Goal: Task Accomplishment & Management: Complete application form

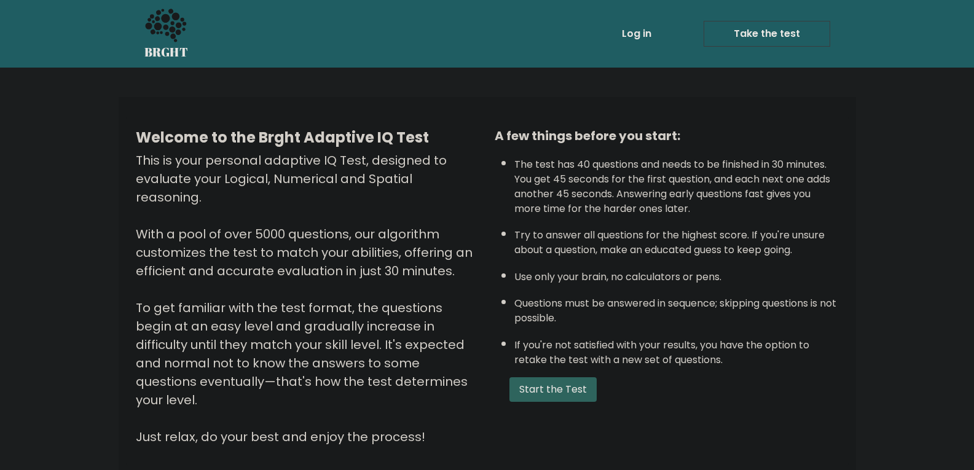
click at [534, 396] on button "Start the Test" at bounding box center [552, 389] width 87 height 25
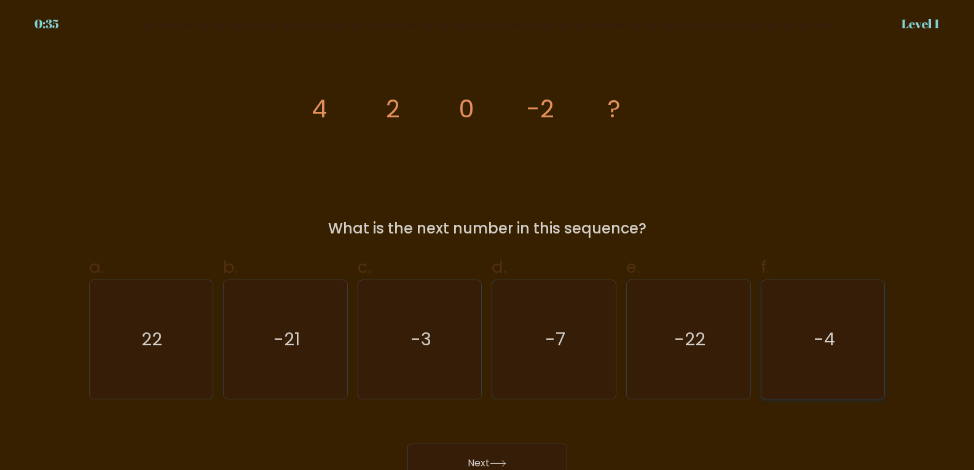
click at [835, 345] on icon "-4" at bounding box center [823, 339] width 119 height 119
click at [488, 243] on input "f. -4" at bounding box center [487, 239] width 1 height 8
radio input "true"
click at [835, 345] on icon "-4" at bounding box center [822, 339] width 117 height 117
click at [488, 243] on input "f. -4" at bounding box center [487, 239] width 1 height 8
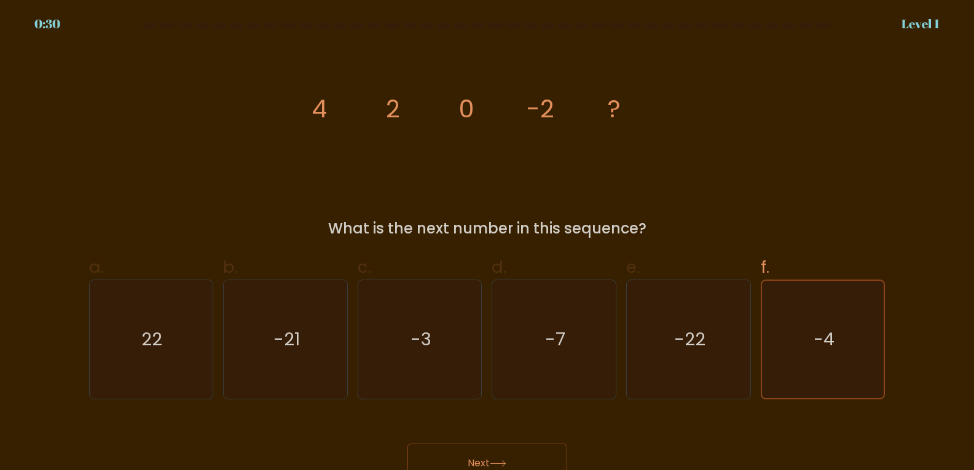
click at [532, 455] on button "Next" at bounding box center [487, 463] width 160 height 39
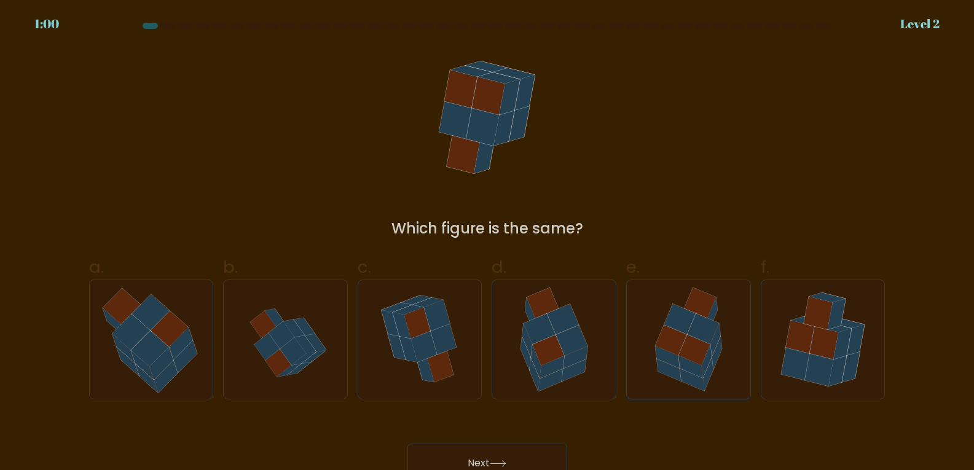
click at [665, 313] on icon at bounding box center [689, 339] width 92 height 119
click at [488, 243] on input "e." at bounding box center [487, 239] width 1 height 8
radio input "true"
click at [531, 454] on button "Next" at bounding box center [487, 463] width 160 height 39
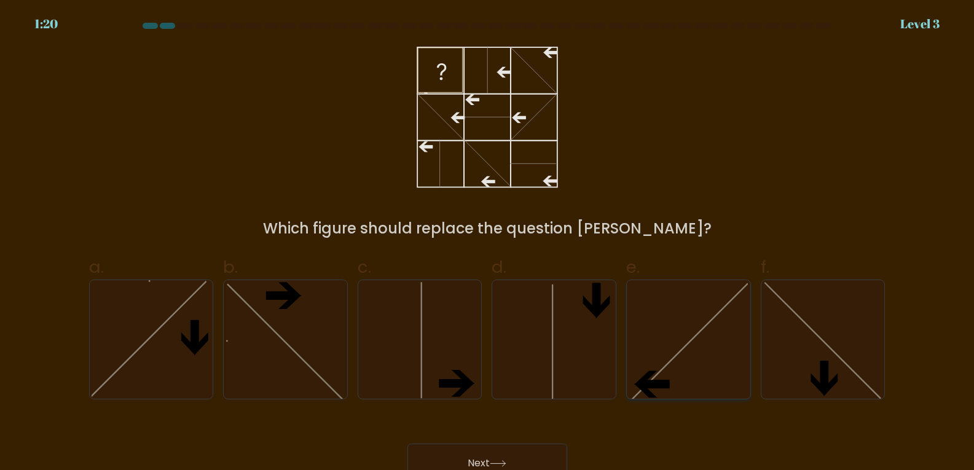
click at [682, 387] on icon at bounding box center [688, 339] width 119 height 119
click at [488, 243] on input "e." at bounding box center [487, 239] width 1 height 8
radio input "true"
click at [518, 456] on button "Next" at bounding box center [487, 463] width 160 height 39
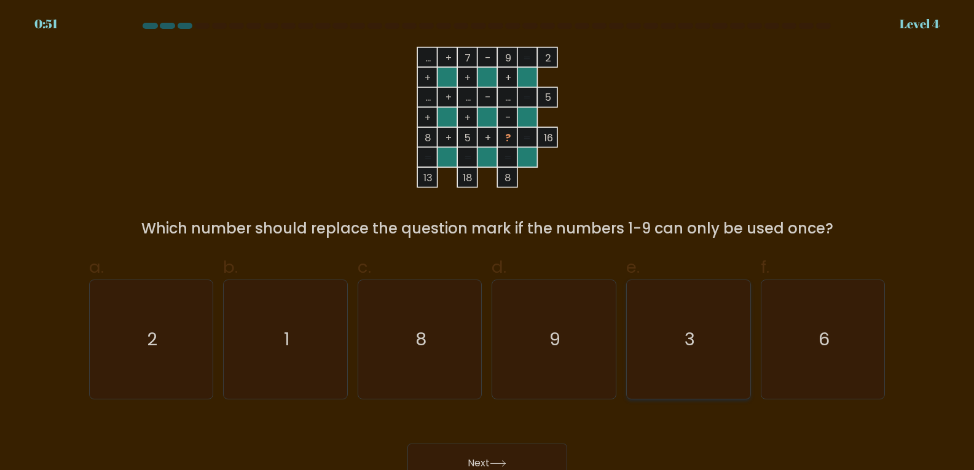
click at [706, 395] on icon "3" at bounding box center [688, 339] width 119 height 119
click at [488, 243] on input "e. 3" at bounding box center [487, 239] width 1 height 8
radio input "true"
click at [545, 452] on button "Next" at bounding box center [487, 463] width 160 height 39
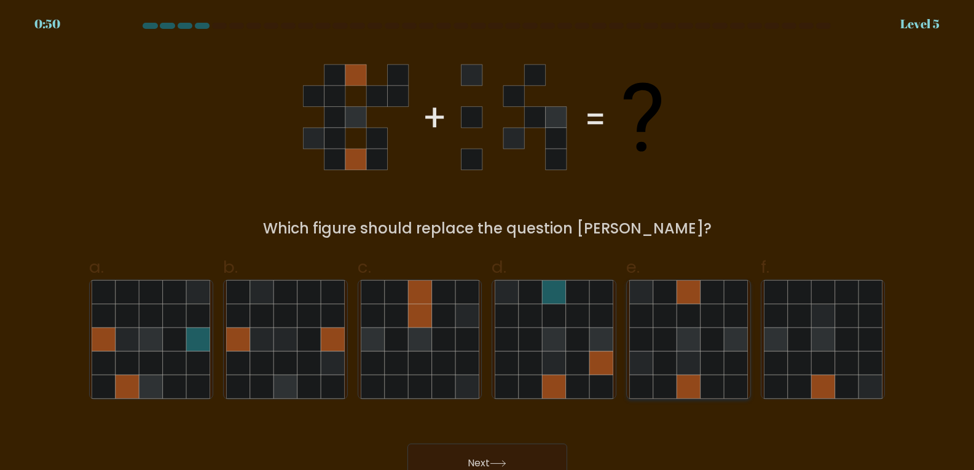
click at [674, 320] on icon at bounding box center [664, 315] width 23 height 23
click at [488, 243] on input "e." at bounding box center [487, 239] width 1 height 8
radio input "true"
click at [487, 447] on button "Next" at bounding box center [487, 463] width 160 height 39
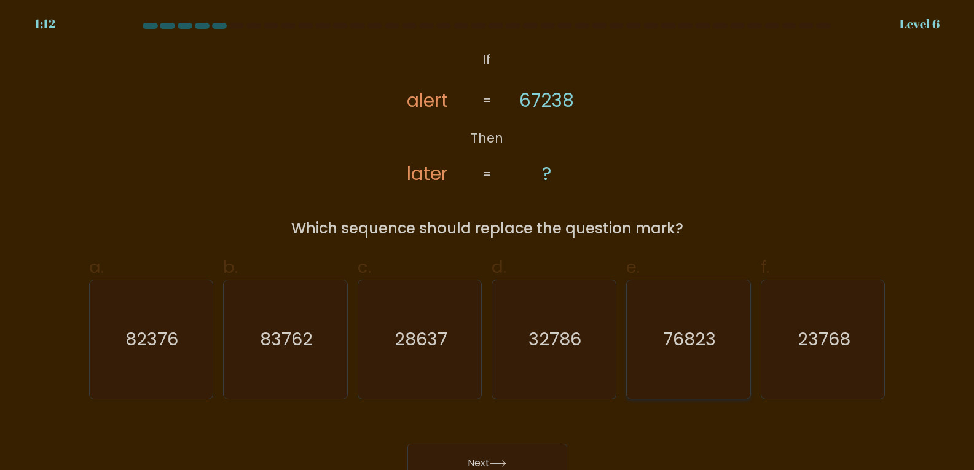
click at [657, 373] on icon "76823" at bounding box center [688, 339] width 119 height 119
click at [488, 243] on input "e. 76823" at bounding box center [487, 239] width 1 height 8
radio input "true"
click at [526, 450] on button "Next" at bounding box center [487, 463] width 160 height 39
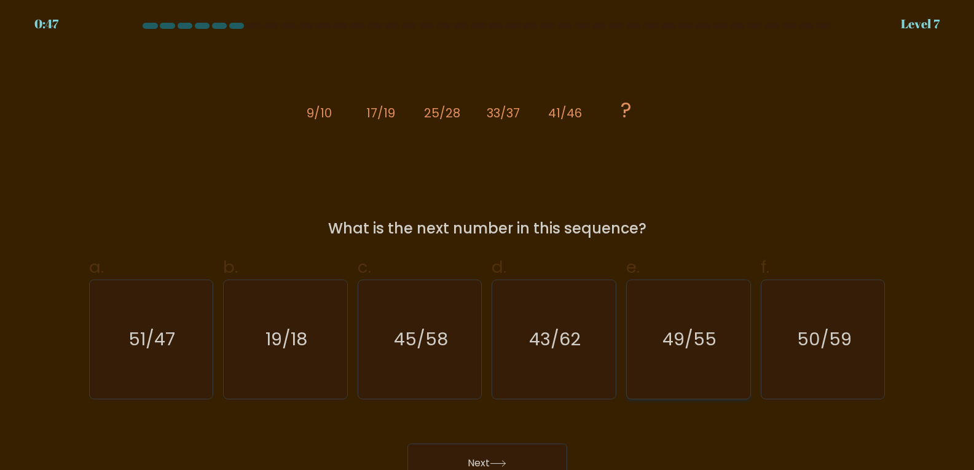
click at [655, 356] on icon "49/55" at bounding box center [688, 339] width 119 height 119
click at [488, 243] on input "e. 49/55" at bounding box center [487, 239] width 1 height 8
radio input "true"
click at [491, 455] on button "Next" at bounding box center [487, 463] width 160 height 39
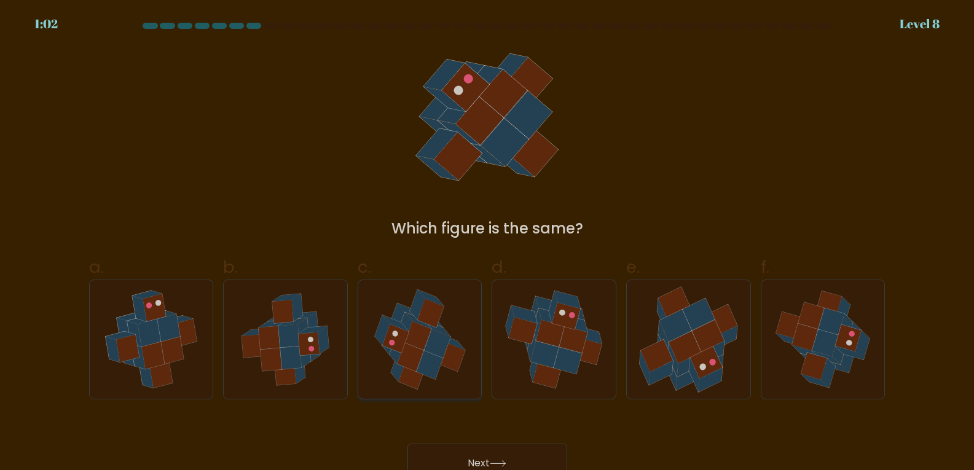
click at [440, 327] on icon at bounding box center [437, 328] width 26 height 16
click at [487, 243] on input "c." at bounding box center [487, 239] width 1 height 8
radio input "true"
drag, startPoint x: 455, startPoint y: 351, endPoint x: 452, endPoint y: 453, distance: 101.4
click at [452, 453] on form at bounding box center [487, 253] width 974 height 460
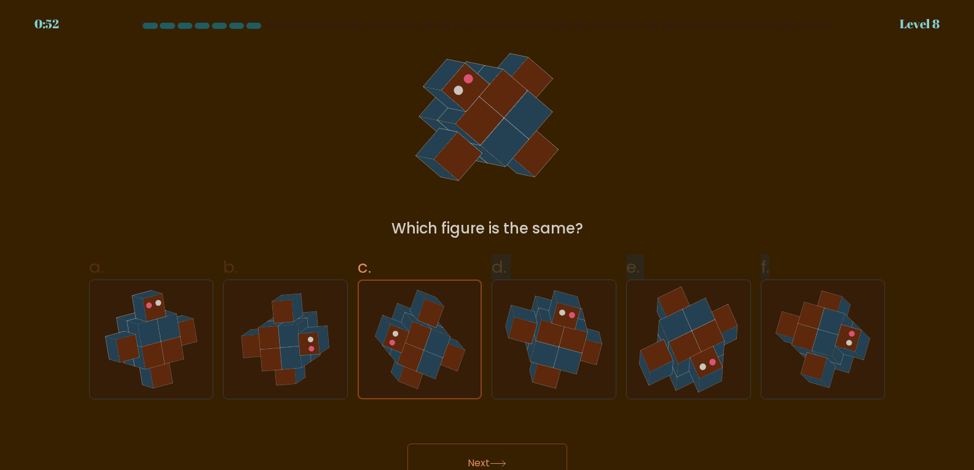
click at [452, 453] on button "Next" at bounding box center [487, 463] width 160 height 39
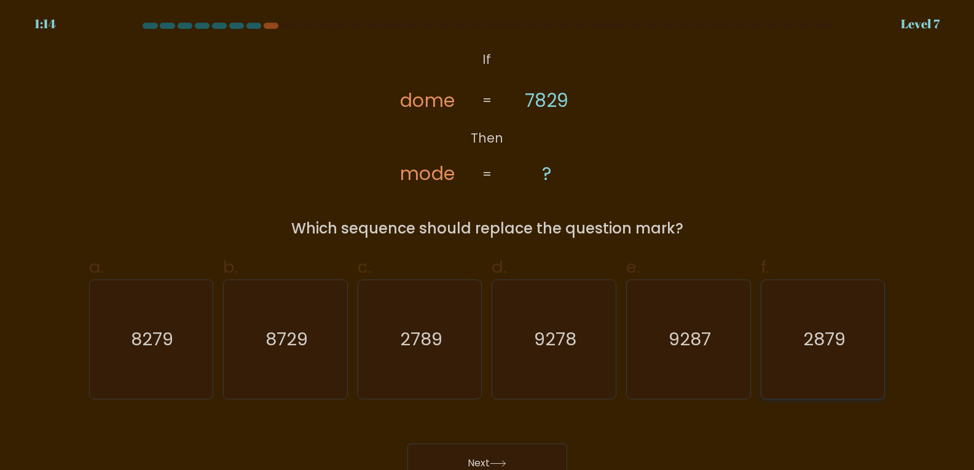
click at [818, 359] on icon "2879" at bounding box center [823, 339] width 119 height 119
click at [488, 243] on input "f. 2879" at bounding box center [487, 239] width 1 height 8
radio input "true"
click at [487, 447] on button "Next" at bounding box center [487, 463] width 160 height 39
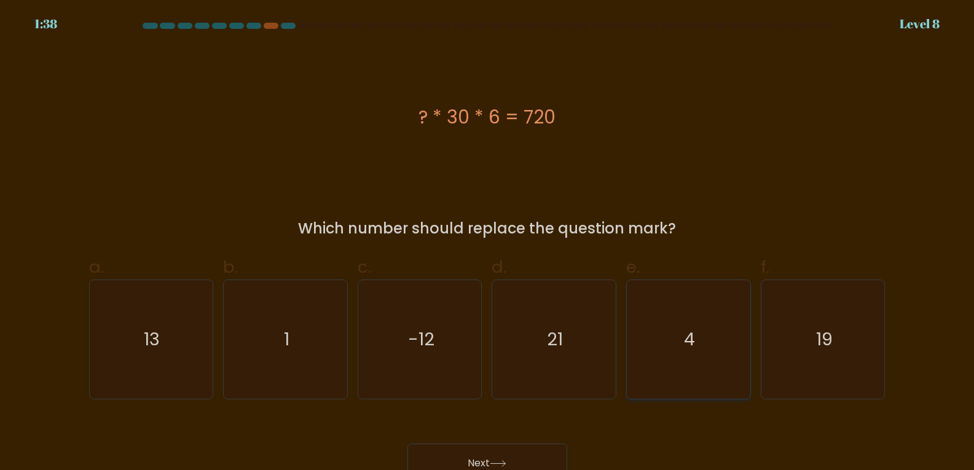
click at [647, 320] on icon "4" at bounding box center [688, 339] width 119 height 119
click at [488, 243] on input "e. 4" at bounding box center [487, 239] width 1 height 8
radio input "true"
click at [535, 455] on button "Next" at bounding box center [487, 463] width 160 height 39
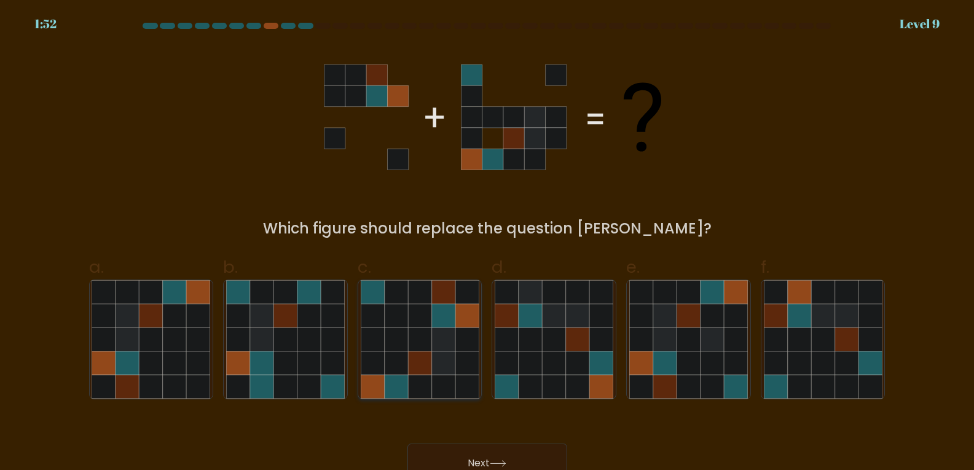
click at [427, 367] on icon at bounding box center [419, 362] width 23 height 23
click at [487, 243] on input "c." at bounding box center [487, 239] width 1 height 8
radio input "true"
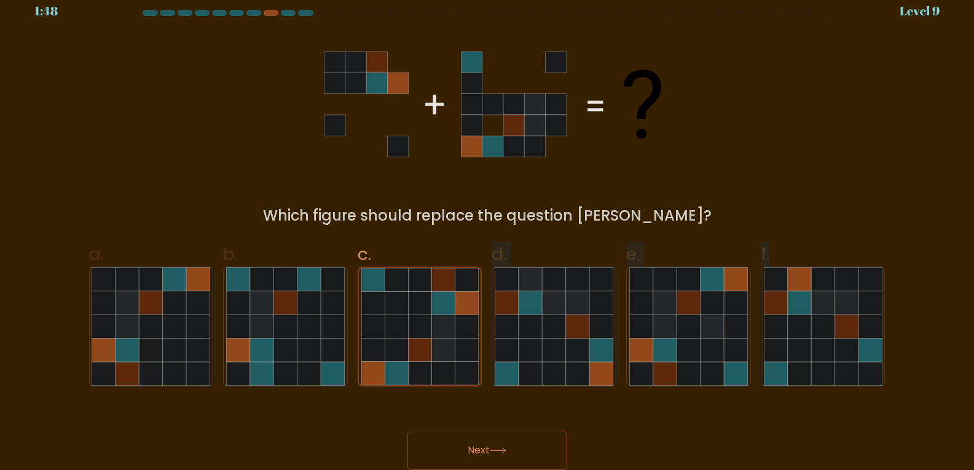
drag, startPoint x: 432, startPoint y: 397, endPoint x: 439, endPoint y: 461, distance: 64.2
click at [439, 461] on form at bounding box center [487, 240] width 974 height 460
click at [439, 461] on button "Next" at bounding box center [487, 450] width 160 height 39
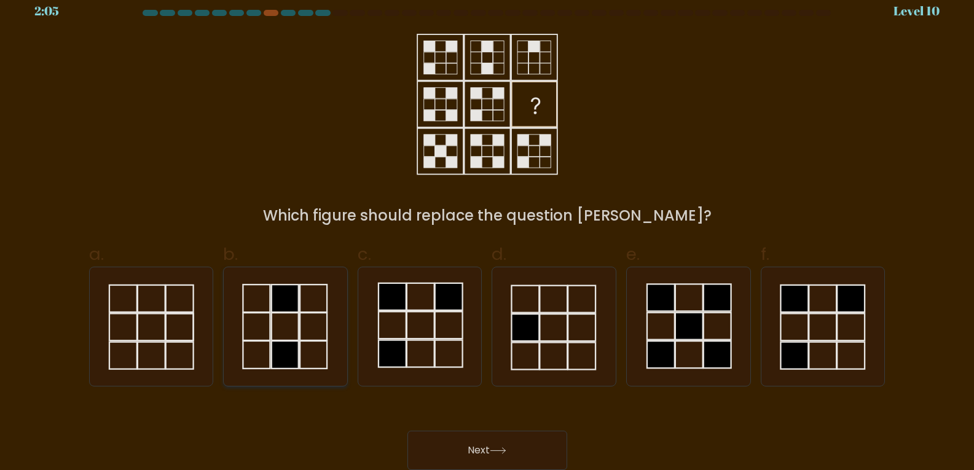
click at [264, 327] on icon at bounding box center [285, 326] width 119 height 119
click at [487, 230] on input "b." at bounding box center [487, 226] width 1 height 8
radio input "true"
click at [485, 448] on button "Next" at bounding box center [487, 450] width 160 height 39
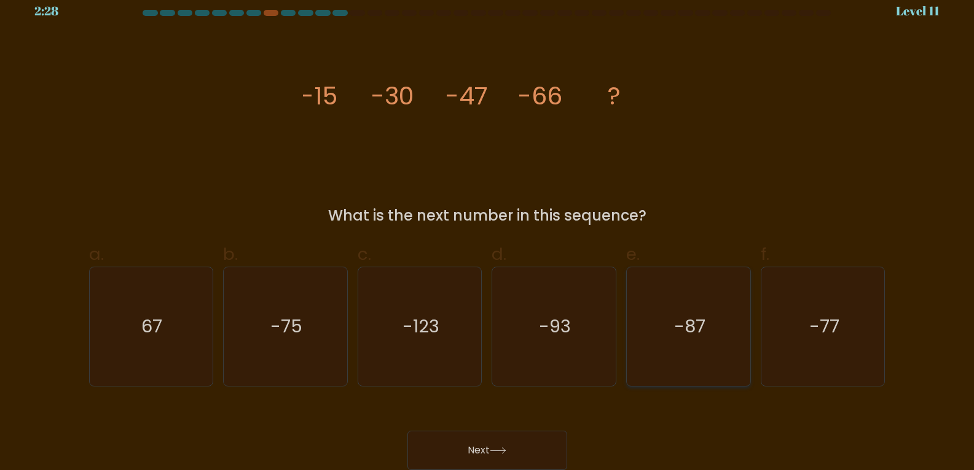
click at [654, 318] on icon "-87" at bounding box center [688, 326] width 119 height 119
click at [488, 230] on input "e. -87" at bounding box center [487, 226] width 1 height 8
radio input "true"
click at [516, 444] on button "Next" at bounding box center [487, 450] width 160 height 39
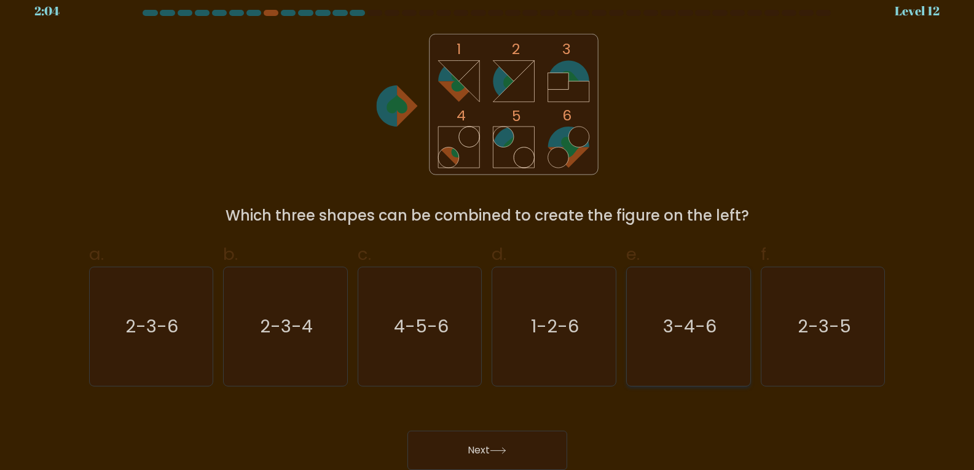
click at [696, 345] on icon "3-4-6" at bounding box center [688, 326] width 119 height 119
click at [488, 230] on input "e. 3-4-6" at bounding box center [487, 226] width 1 height 8
radio input "true"
click at [538, 431] on button "Next" at bounding box center [487, 450] width 160 height 39
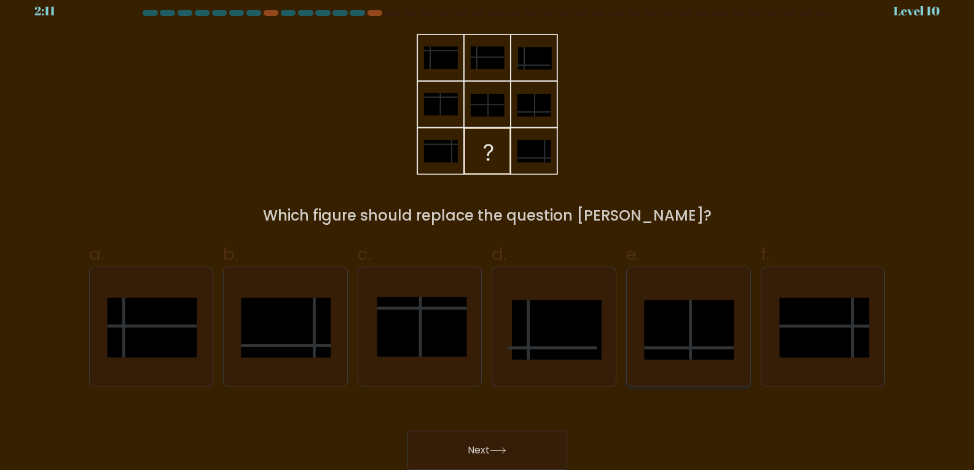
click at [677, 329] on rect at bounding box center [689, 330] width 90 height 60
click at [488, 230] on input "e." at bounding box center [487, 226] width 1 height 8
radio input "true"
click at [484, 451] on button "Next" at bounding box center [487, 450] width 160 height 39
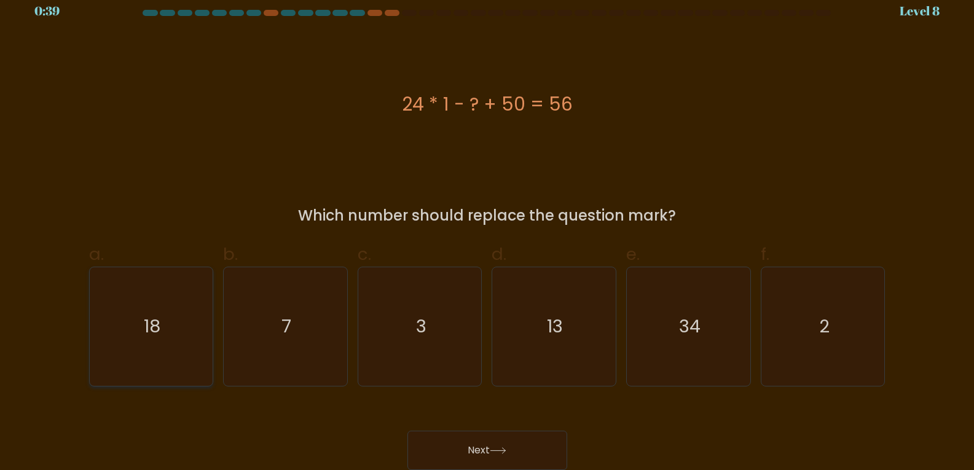
click at [182, 290] on icon "18" at bounding box center [151, 326] width 119 height 119
click at [487, 230] on input "a. 18" at bounding box center [487, 226] width 1 height 8
radio input "true"
click at [467, 444] on button "Next" at bounding box center [487, 450] width 160 height 39
click at [485, 450] on button "Next" at bounding box center [487, 450] width 160 height 39
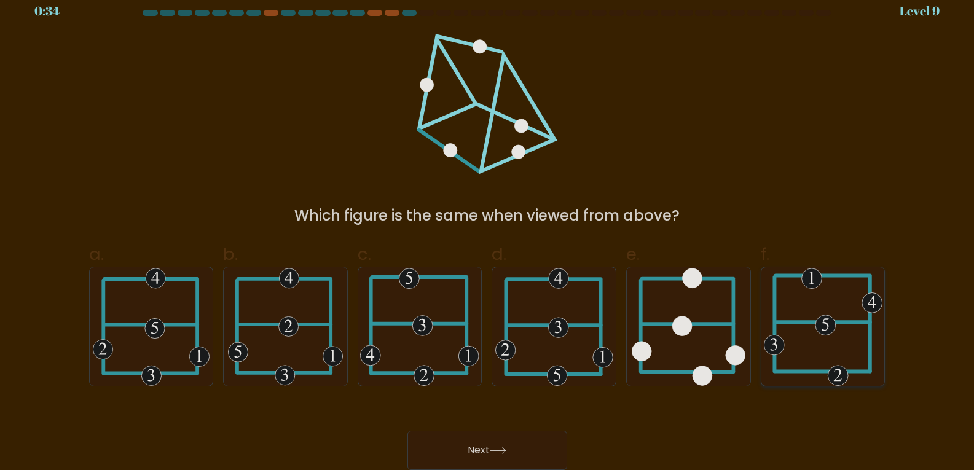
click at [778, 343] on 715 at bounding box center [774, 345] width 20 height 20
click at [488, 230] on input "f." at bounding box center [487, 226] width 1 height 8
radio input "true"
click at [536, 442] on button "Next" at bounding box center [487, 450] width 160 height 39
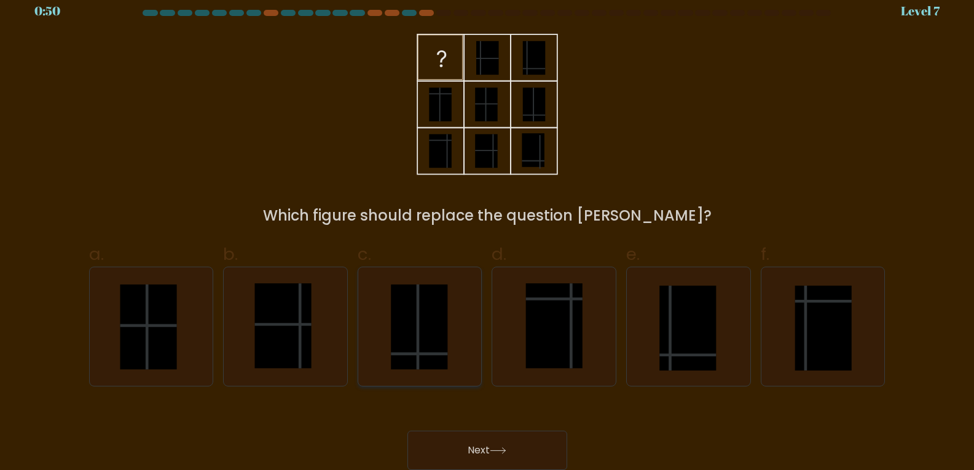
click at [432, 361] on rect at bounding box center [419, 326] width 57 height 85
click at [487, 230] on input "c." at bounding box center [487, 226] width 1 height 8
radio input "true"
click at [444, 443] on button "Next" at bounding box center [487, 450] width 160 height 39
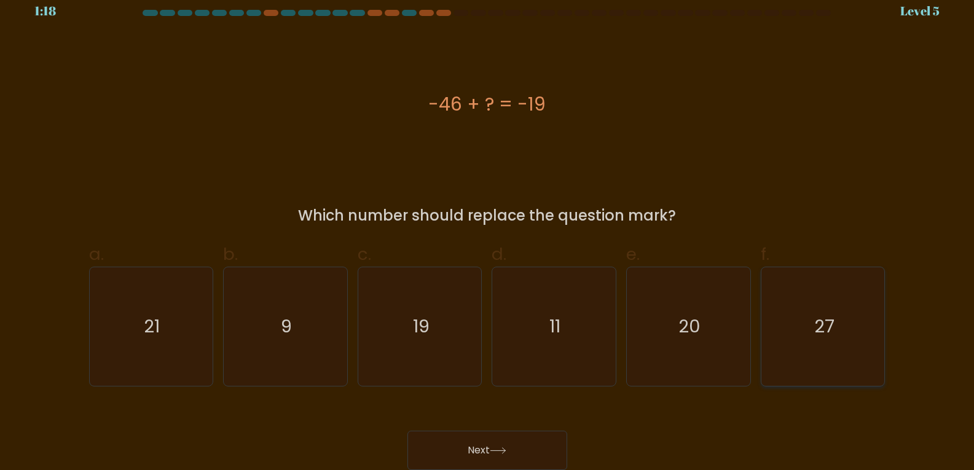
click at [819, 341] on icon "27" at bounding box center [823, 326] width 119 height 119
click at [488, 230] on input "f. 27" at bounding box center [487, 226] width 1 height 8
radio input "true"
click at [549, 451] on button "Next" at bounding box center [487, 450] width 160 height 39
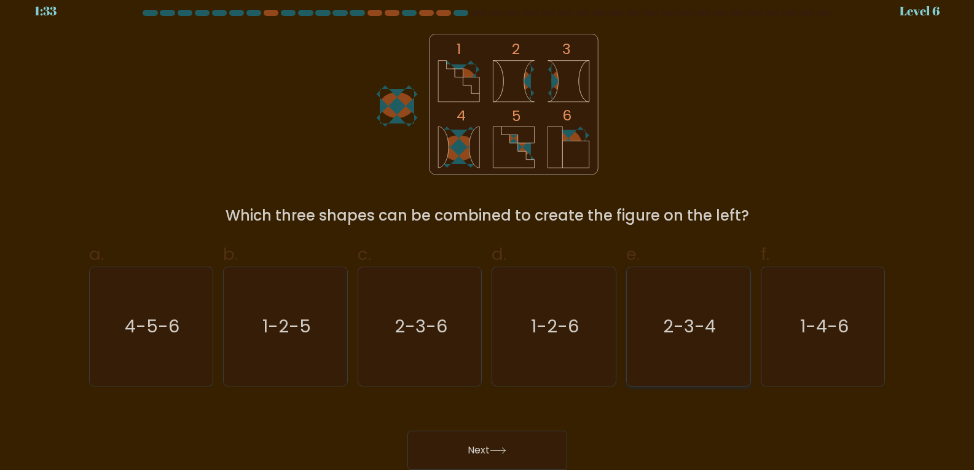
click at [683, 358] on icon "2-3-4" at bounding box center [688, 326] width 119 height 119
click at [488, 230] on input "e. 2-3-4" at bounding box center [487, 226] width 1 height 8
radio input "true"
click at [499, 447] on icon at bounding box center [498, 450] width 17 height 7
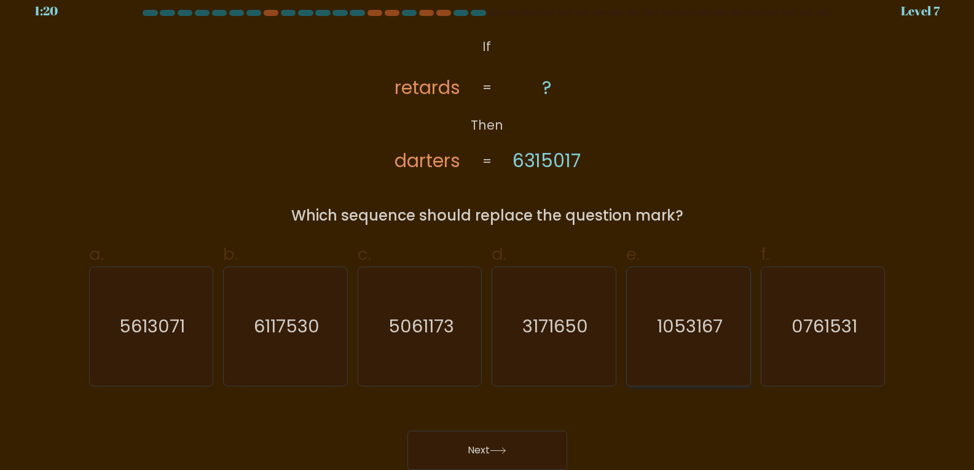
click at [697, 327] on text "1053167" at bounding box center [690, 326] width 66 height 25
click at [488, 230] on input "e. 1053167" at bounding box center [487, 226] width 1 height 8
radio input "true"
click at [440, 439] on button "Next" at bounding box center [487, 450] width 160 height 39
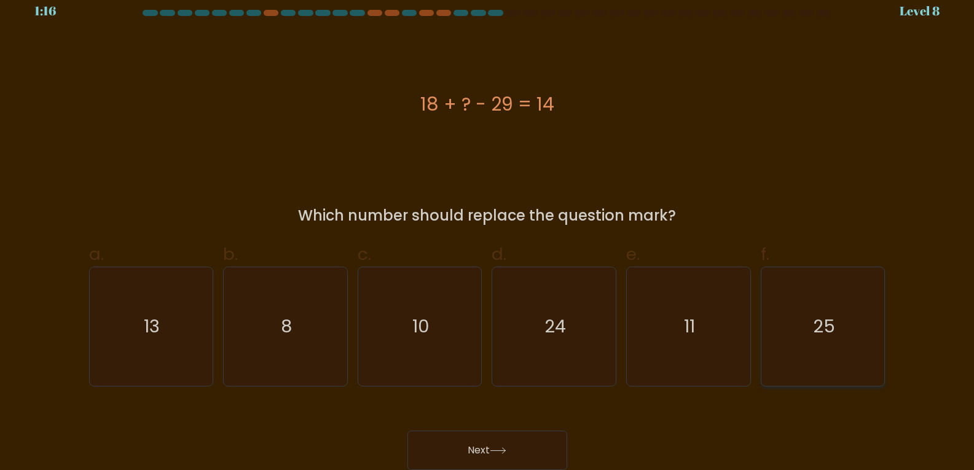
click at [780, 346] on icon "25" at bounding box center [823, 326] width 119 height 119
click at [488, 230] on input "f. 25" at bounding box center [487, 226] width 1 height 8
radio input "true"
click at [502, 446] on button "Next" at bounding box center [487, 450] width 160 height 39
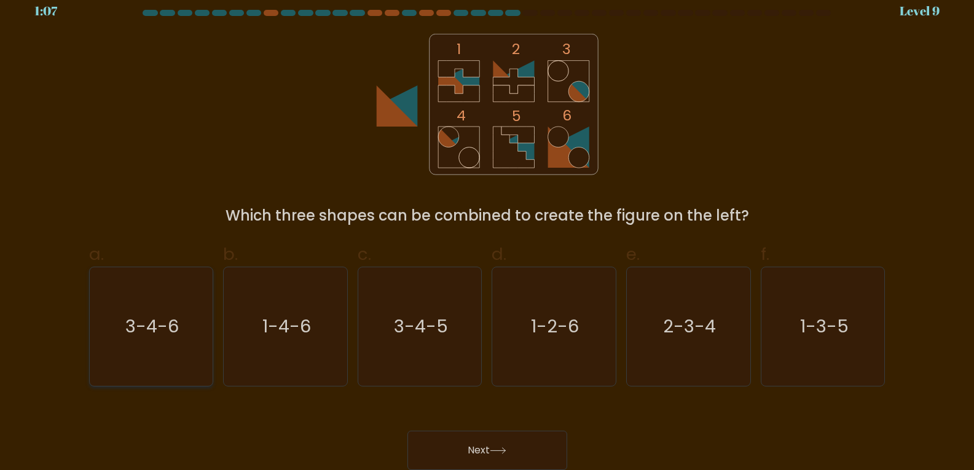
click at [130, 331] on text "3-4-6" at bounding box center [151, 326] width 53 height 25
click at [487, 230] on input "a. 3-4-6" at bounding box center [487, 226] width 1 height 8
radio input "true"
click at [552, 446] on button "Next" at bounding box center [487, 450] width 160 height 39
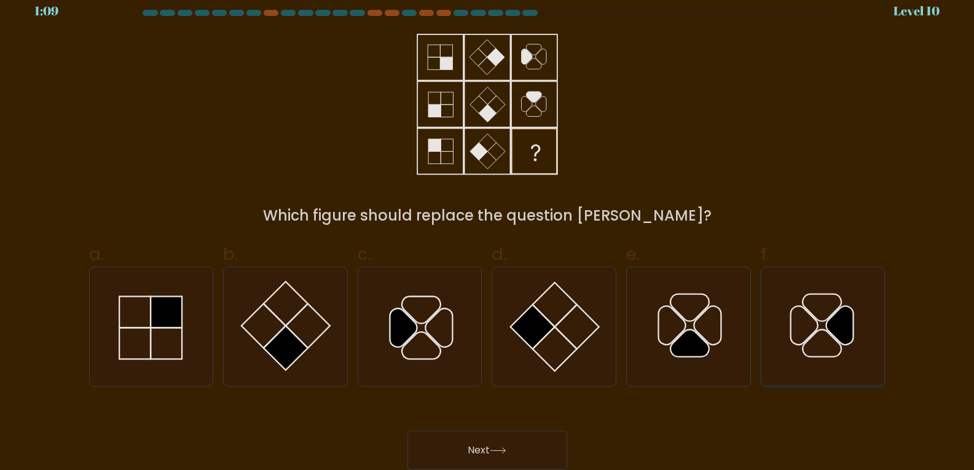
click at [821, 342] on icon at bounding box center [823, 326] width 119 height 119
click at [488, 230] on input "f." at bounding box center [487, 226] width 1 height 8
radio input "true"
click at [475, 441] on button "Next" at bounding box center [487, 450] width 160 height 39
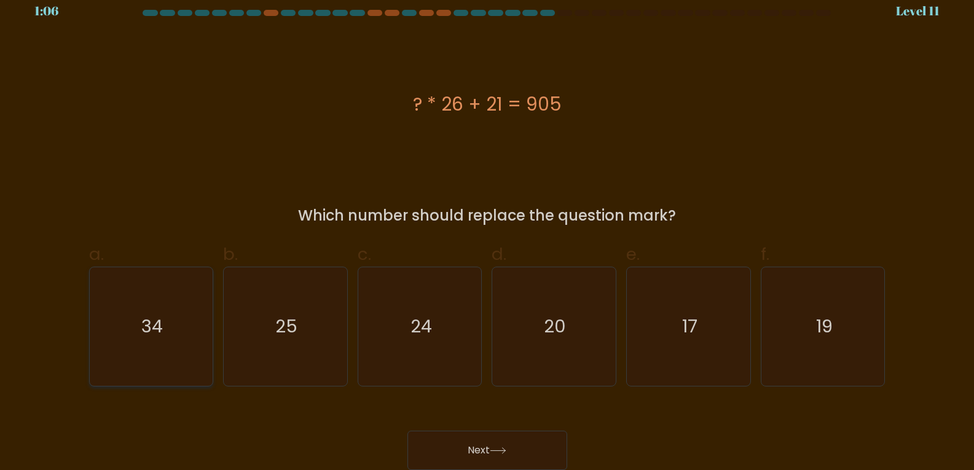
click at [158, 319] on text "34" at bounding box center [152, 326] width 22 height 25
click at [487, 230] on input "a. 34" at bounding box center [487, 226] width 1 height 8
radio input "true"
click at [481, 455] on button "Next" at bounding box center [487, 450] width 160 height 39
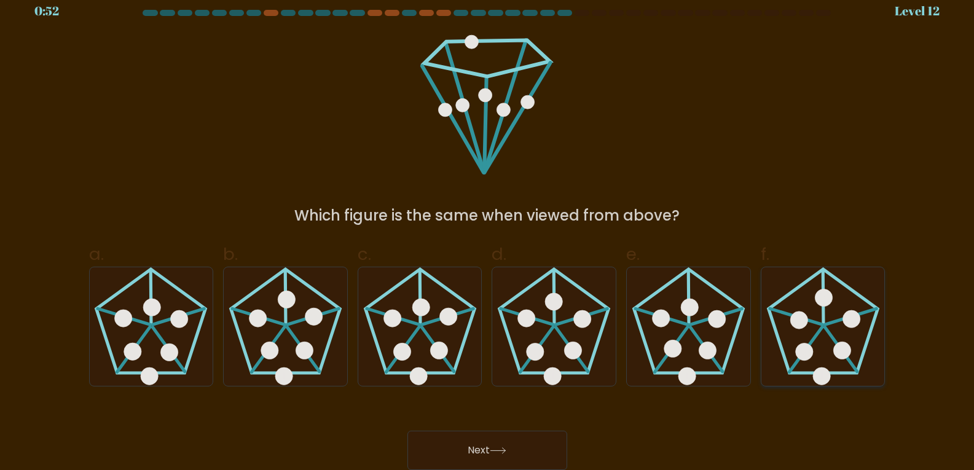
click at [809, 338] on icon at bounding box center [823, 326] width 119 height 119
click at [488, 230] on input "f." at bounding box center [487, 226] width 1 height 8
radio input "true"
click at [494, 445] on button "Next" at bounding box center [487, 450] width 160 height 39
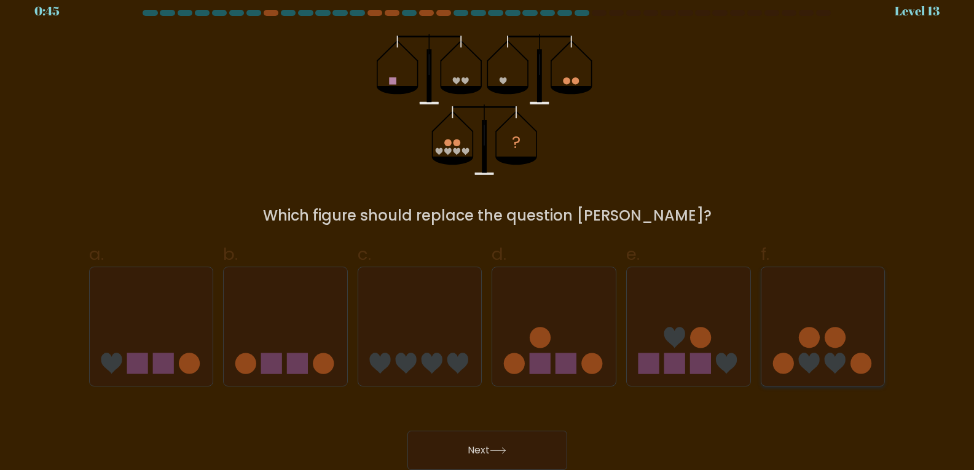
click at [787, 362] on circle at bounding box center [783, 363] width 21 height 21
click at [488, 230] on input "f." at bounding box center [487, 226] width 1 height 8
radio input "true"
click at [538, 444] on button "Next" at bounding box center [487, 450] width 160 height 39
click at [529, 447] on button "Next" at bounding box center [487, 450] width 160 height 39
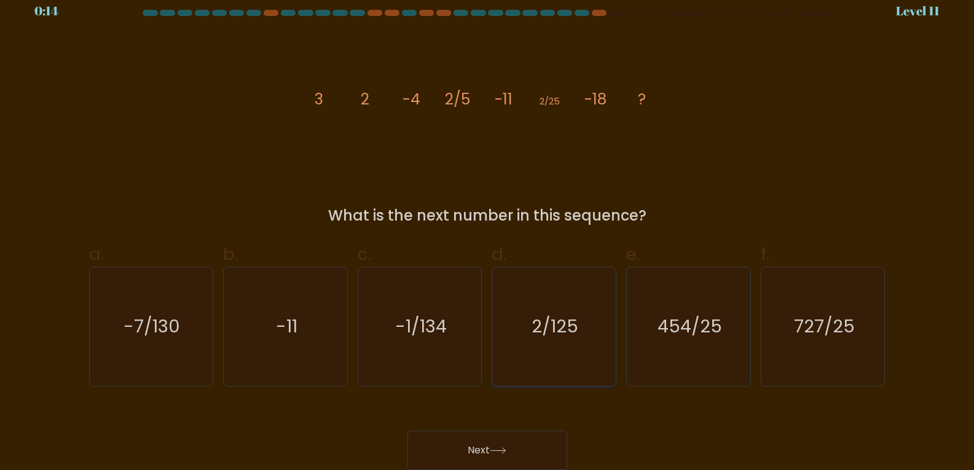
click at [544, 336] on text "2/125" at bounding box center [555, 326] width 47 height 25
click at [488, 230] on input "d. 2/125" at bounding box center [487, 226] width 1 height 8
radio input "true"
click at [479, 453] on button "Next" at bounding box center [487, 450] width 160 height 39
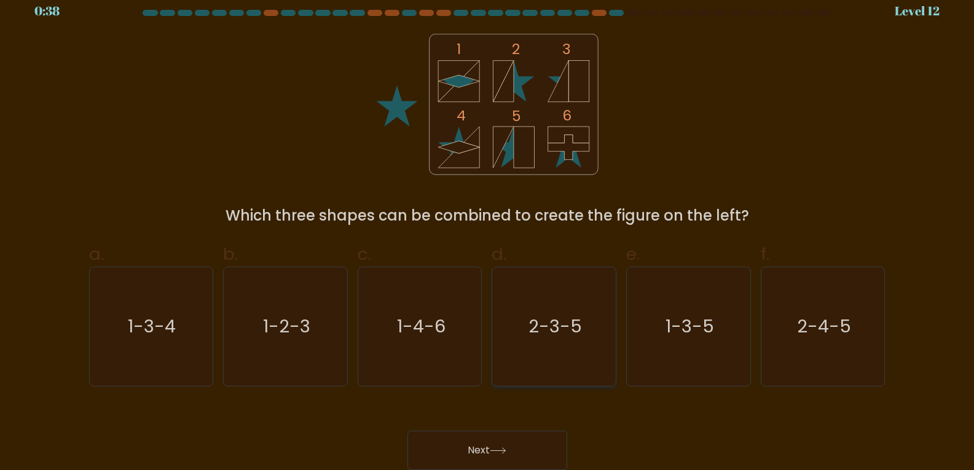
click at [557, 349] on icon "2-3-5" at bounding box center [554, 326] width 119 height 119
click at [488, 230] on input "d. 2-3-5" at bounding box center [487, 226] width 1 height 8
radio input "true"
click at [518, 438] on button "Next" at bounding box center [487, 450] width 160 height 39
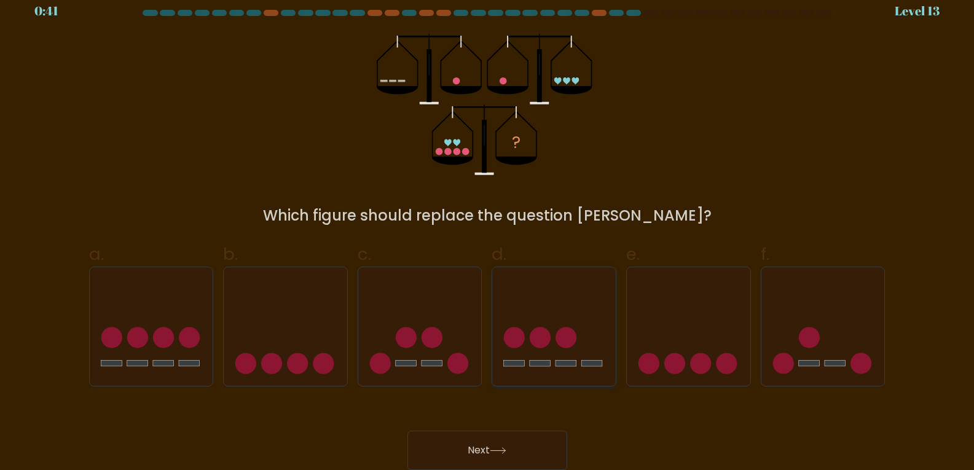
click at [577, 350] on icon at bounding box center [553, 326] width 123 height 102
click at [488, 230] on input "d." at bounding box center [487, 226] width 1 height 8
radio input "true"
click at [483, 442] on button "Next" at bounding box center [487, 450] width 160 height 39
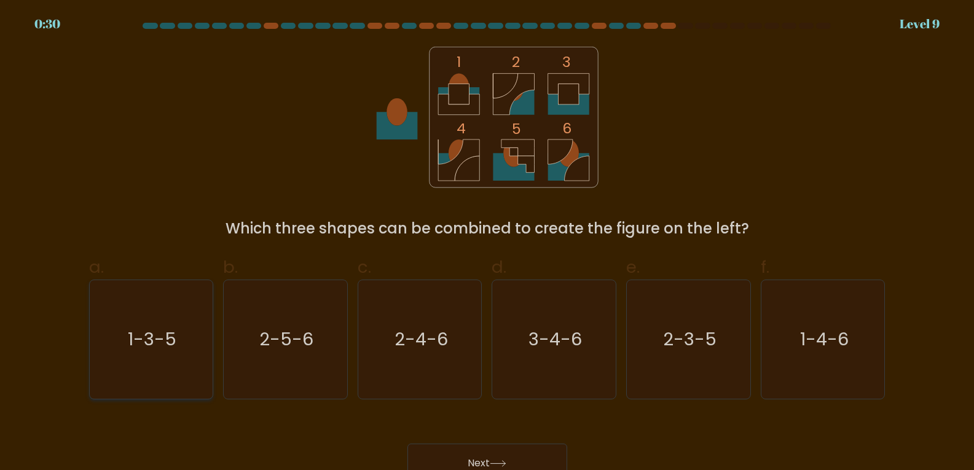
click at [187, 351] on icon "1-3-5" at bounding box center [151, 339] width 119 height 119
click at [487, 243] on input "a. 1-3-5" at bounding box center [487, 239] width 1 height 8
radio input "true"
click at [433, 452] on button "Next" at bounding box center [487, 463] width 160 height 39
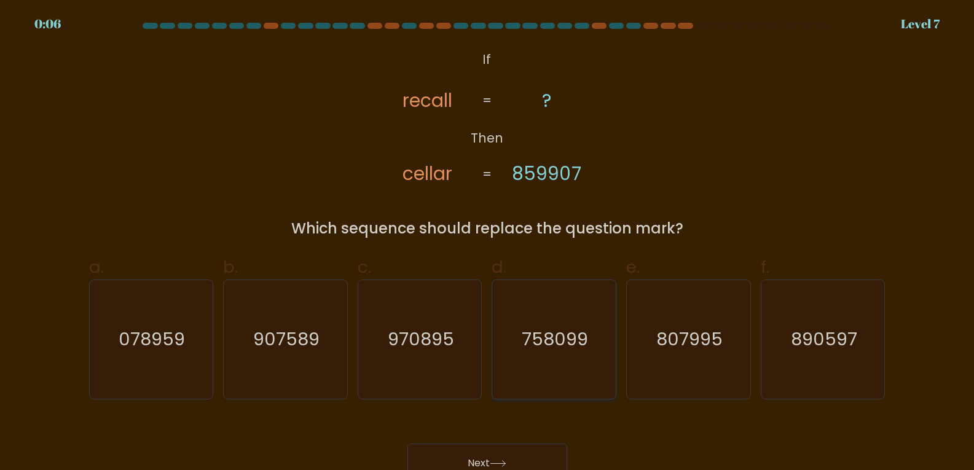
click at [569, 354] on icon "758099" at bounding box center [554, 339] width 119 height 119
click at [488, 243] on input "d. 758099" at bounding box center [487, 239] width 1 height 8
radio input "true"
click at [495, 453] on button "Next" at bounding box center [487, 463] width 160 height 39
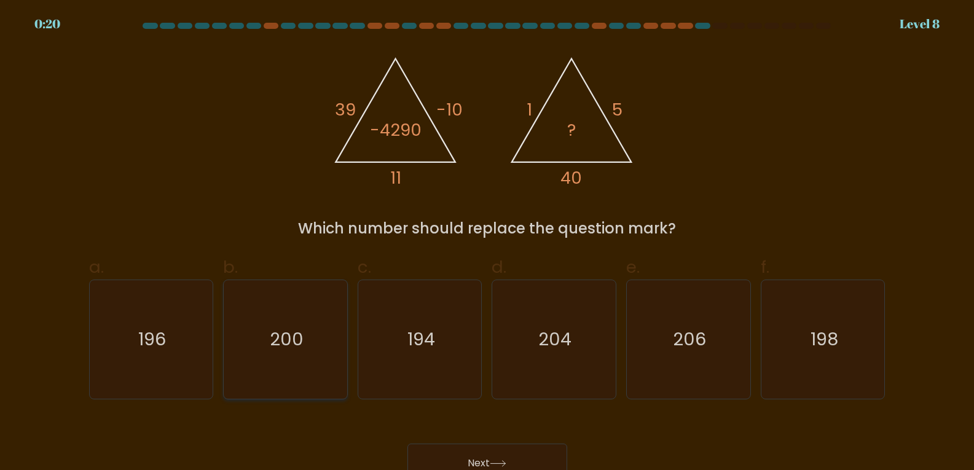
click at [305, 349] on icon "200" at bounding box center [285, 339] width 119 height 119
click at [487, 243] on input "b. 200" at bounding box center [487, 239] width 1 height 8
radio input "true"
click at [510, 454] on button "Next" at bounding box center [487, 463] width 160 height 39
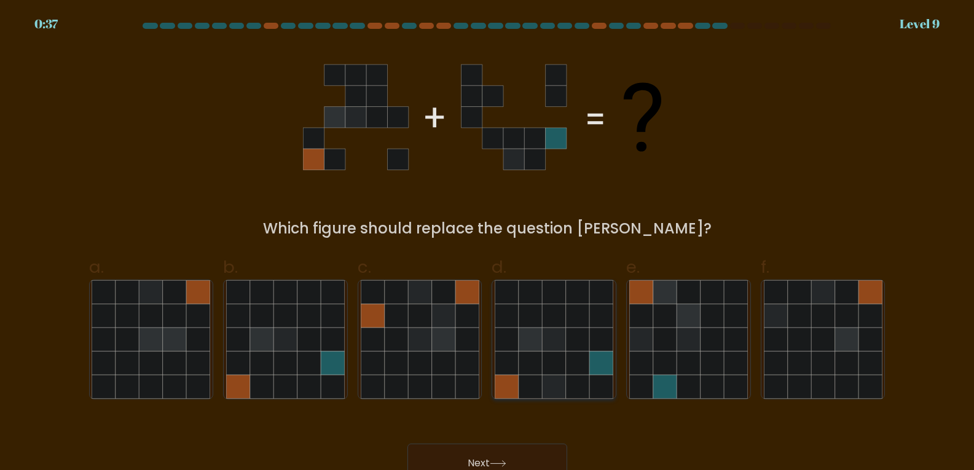
click at [582, 370] on icon at bounding box center [577, 362] width 23 height 23
click at [488, 243] on input "d." at bounding box center [487, 239] width 1 height 8
radio input "true"
click at [495, 453] on button "Next" at bounding box center [487, 463] width 160 height 39
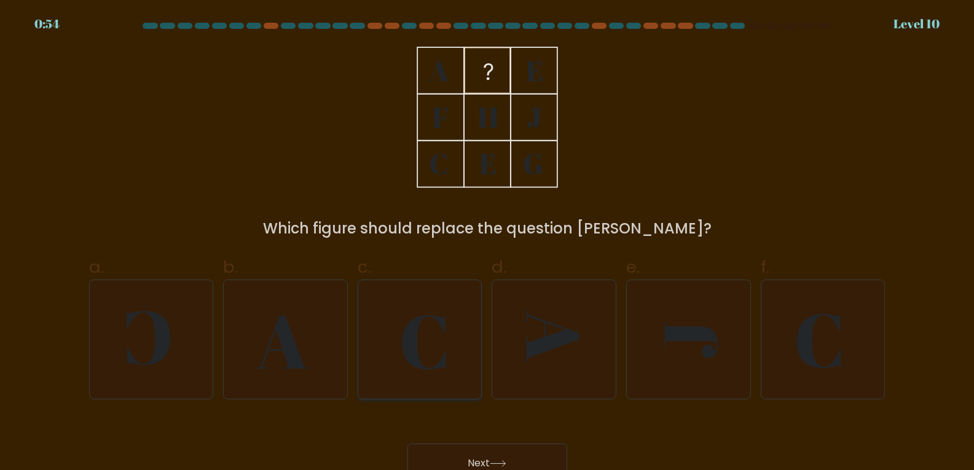
click at [426, 331] on icon at bounding box center [420, 339] width 119 height 119
click at [487, 243] on input "c." at bounding box center [487, 239] width 1 height 8
radio input "true"
click at [495, 447] on button "Next" at bounding box center [487, 463] width 160 height 39
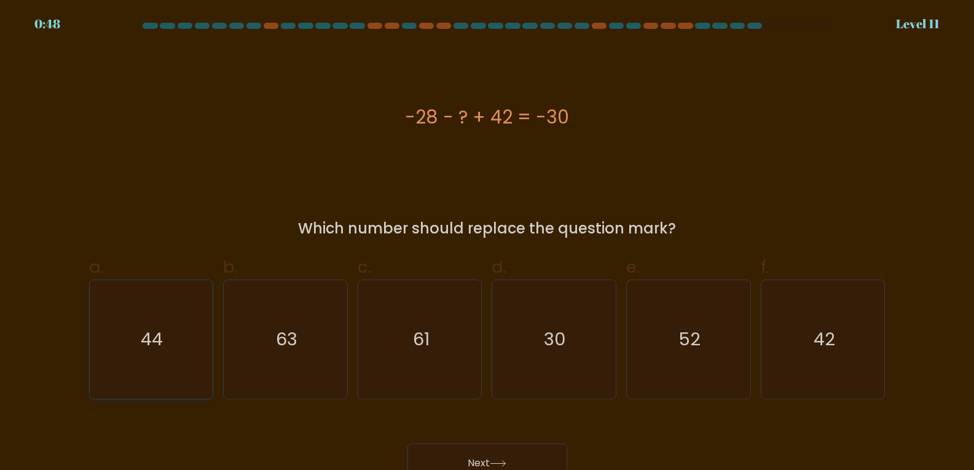
click at [158, 332] on text "44" at bounding box center [152, 339] width 22 height 25
click at [487, 243] on input "a. 44" at bounding box center [487, 239] width 1 height 8
radio input "true"
click at [440, 455] on button "Next" at bounding box center [487, 463] width 160 height 39
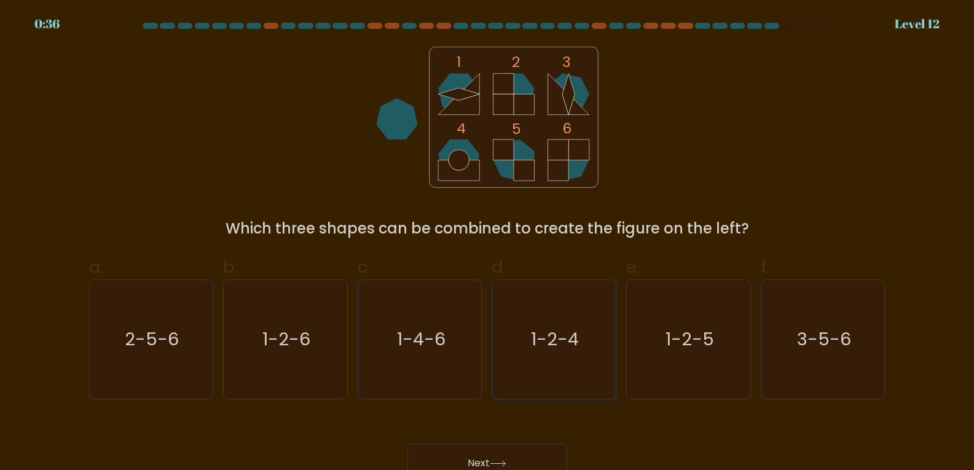
click at [554, 312] on icon "1-2-4" at bounding box center [554, 339] width 119 height 119
click at [488, 243] on input "d. 1-2-4" at bounding box center [487, 239] width 1 height 8
radio input "true"
click at [488, 455] on button "Next" at bounding box center [487, 463] width 160 height 39
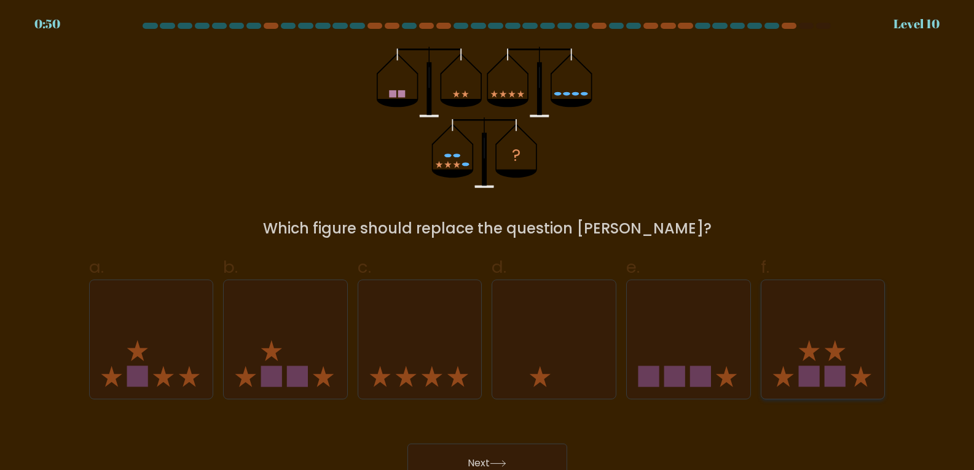
click at [804, 362] on icon at bounding box center [822, 339] width 123 height 102
click at [488, 243] on input "f." at bounding box center [487, 239] width 1 height 8
radio input "true"
click at [537, 446] on button "Next" at bounding box center [487, 463] width 160 height 39
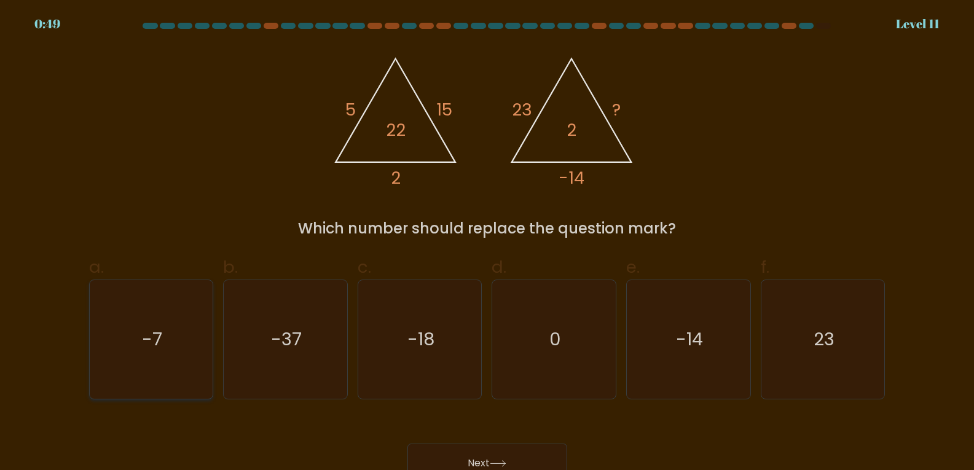
click at [141, 338] on icon "-7" at bounding box center [151, 339] width 119 height 119
click at [487, 243] on input "a. -7" at bounding box center [487, 239] width 1 height 8
radio input "true"
click at [474, 456] on button "Next" at bounding box center [487, 463] width 160 height 39
click at [478, 453] on button "Next" at bounding box center [487, 463] width 160 height 39
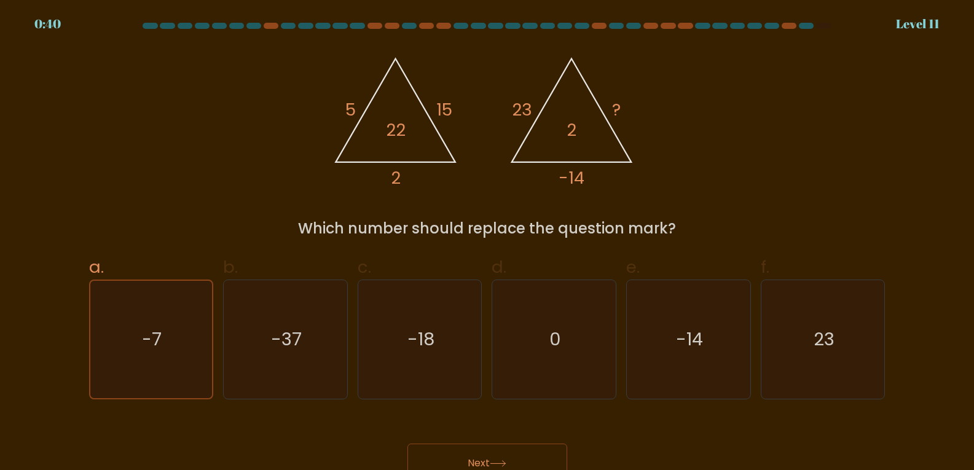
click at [496, 448] on button "Next" at bounding box center [487, 463] width 160 height 39
click at [532, 416] on div "Next" at bounding box center [487, 448] width 811 height 69
click at [502, 459] on button "Next" at bounding box center [487, 463] width 160 height 39
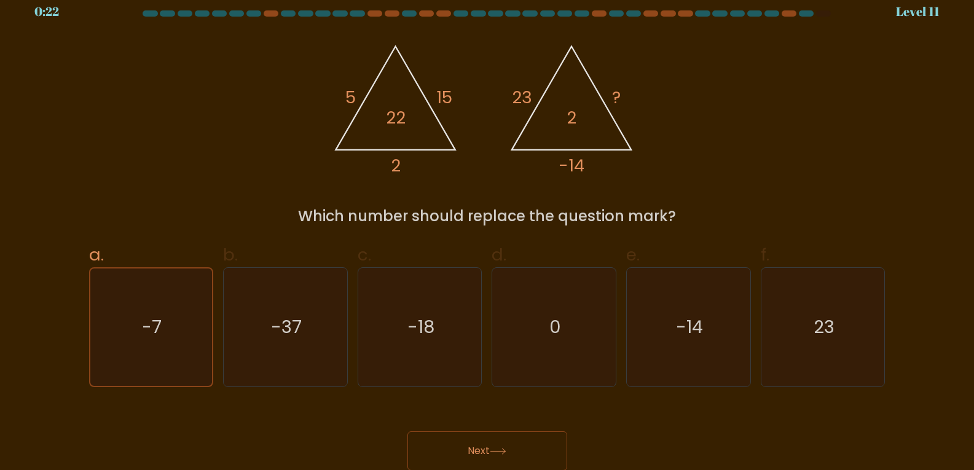
scroll to position [13, 0]
click at [506, 453] on icon at bounding box center [498, 450] width 17 height 7
click at [504, 439] on button "Next" at bounding box center [487, 450] width 160 height 39
click at [496, 453] on icon at bounding box center [498, 450] width 17 height 7
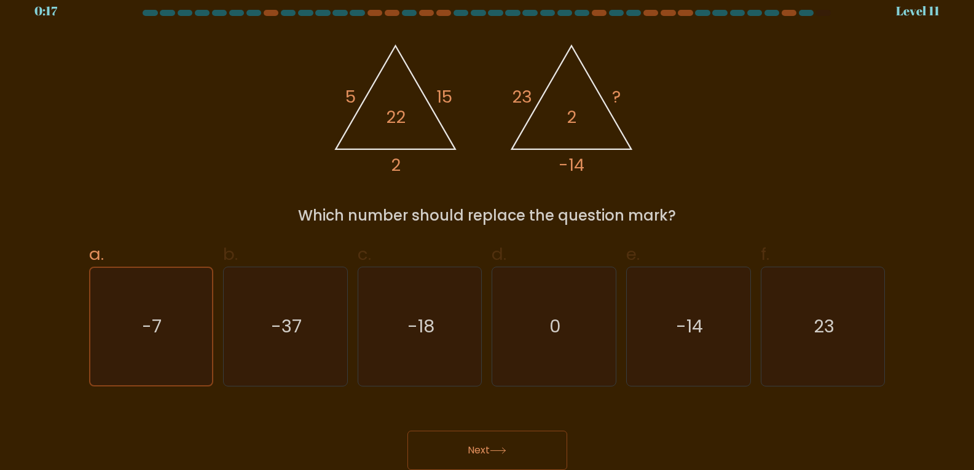
drag, startPoint x: 663, startPoint y: 411, endPoint x: 468, endPoint y: 420, distance: 194.9
click at [468, 420] on div "Next" at bounding box center [487, 435] width 811 height 69
click at [464, 448] on button "Next" at bounding box center [487, 450] width 160 height 39
click at [479, 438] on button "Next" at bounding box center [487, 450] width 160 height 39
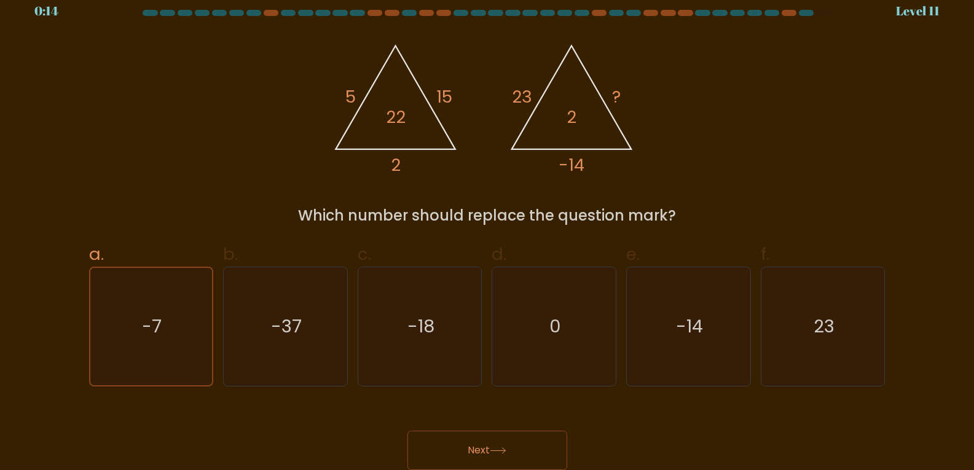
click at [479, 438] on button "Next" at bounding box center [487, 450] width 160 height 39
click at [161, 351] on icon "-7" at bounding box center [150, 326] width 117 height 117
click at [487, 230] on input "a. -7" at bounding box center [487, 226] width 1 height 8
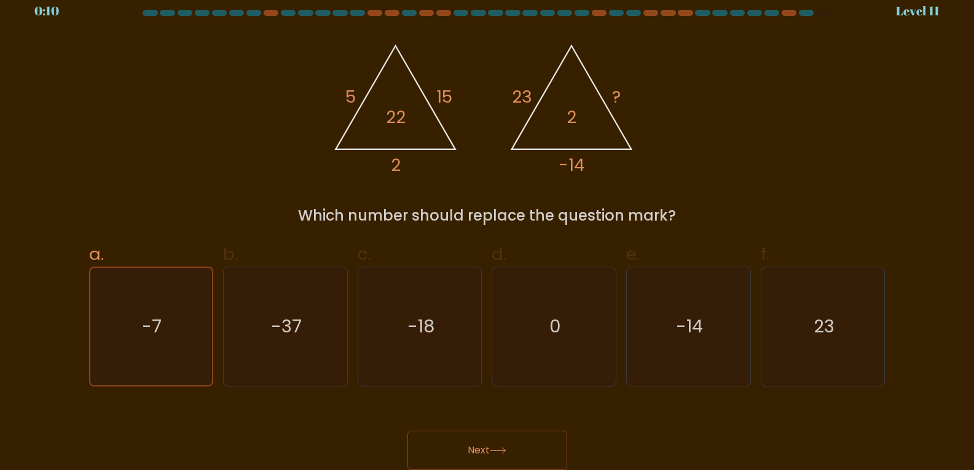
click at [507, 454] on button "Next" at bounding box center [487, 450] width 160 height 39
click at [152, 324] on text "-7" at bounding box center [153, 326] width 20 height 25
click at [487, 230] on input "a. -7" at bounding box center [487, 226] width 1 height 8
click at [152, 324] on text "-7" at bounding box center [153, 326] width 20 height 25
click at [487, 230] on input "a. -7" at bounding box center [487, 226] width 1 height 8
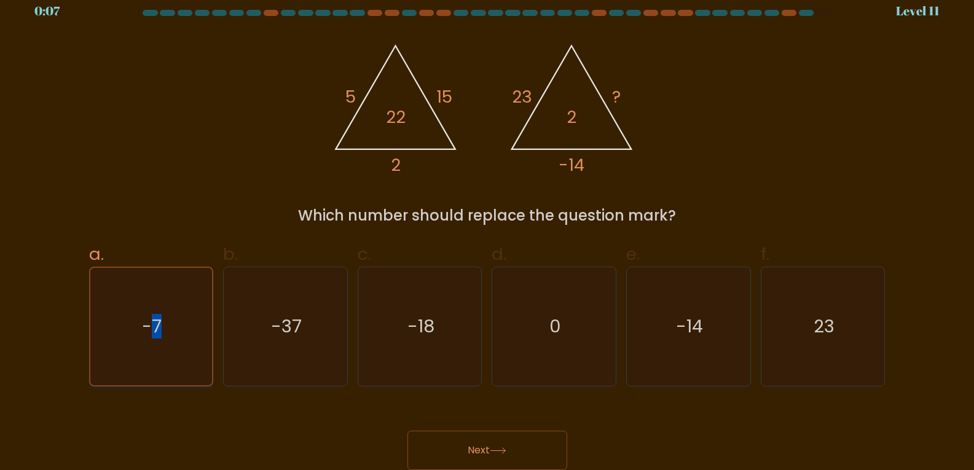
click at [160, 342] on icon "-7" at bounding box center [150, 326] width 117 height 117
click at [487, 230] on input "a. -7" at bounding box center [487, 226] width 1 height 8
click at [160, 342] on icon "-7" at bounding box center [150, 326] width 117 height 117
click at [487, 230] on input "a. -7" at bounding box center [487, 226] width 1 height 8
click at [459, 447] on button "Next" at bounding box center [487, 450] width 160 height 39
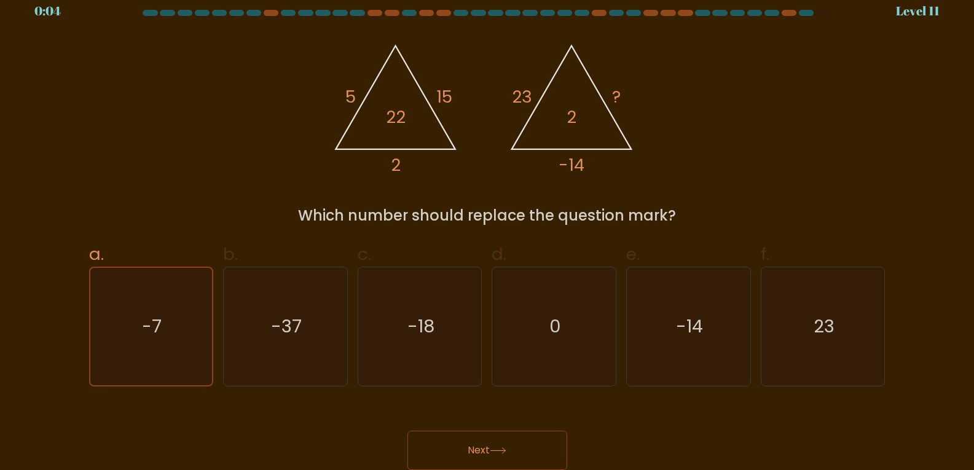
click at [459, 447] on button "Next" at bounding box center [487, 450] width 160 height 39
click at [459, 450] on button "Next" at bounding box center [487, 450] width 160 height 39
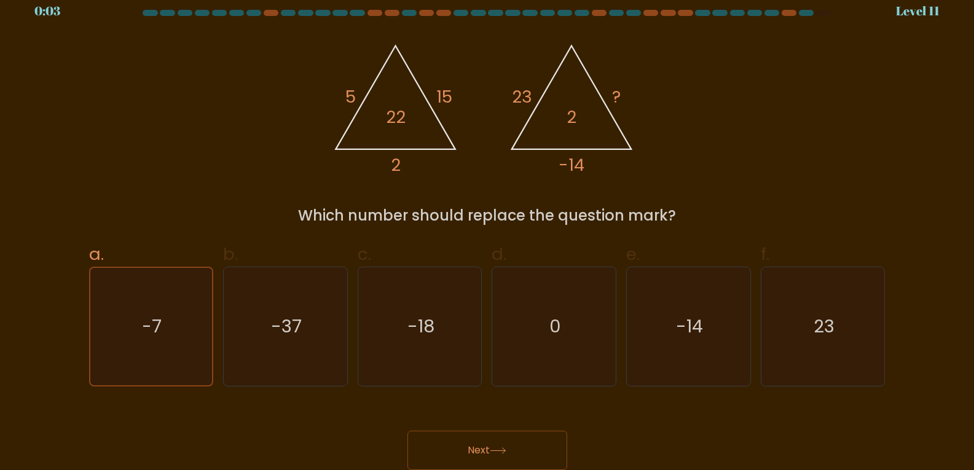
click at [461, 448] on button "Next" at bounding box center [487, 450] width 160 height 39
click at [489, 445] on button "Next" at bounding box center [487, 450] width 160 height 39
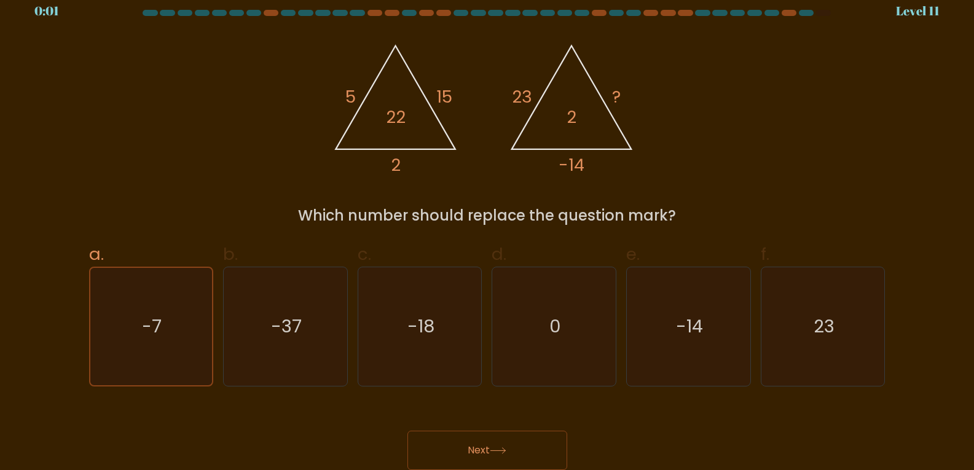
click at [489, 445] on button "Next" at bounding box center [487, 450] width 160 height 39
click at [489, 447] on button "Next" at bounding box center [487, 450] width 160 height 39
click at [489, 450] on button "Next" at bounding box center [487, 450] width 160 height 39
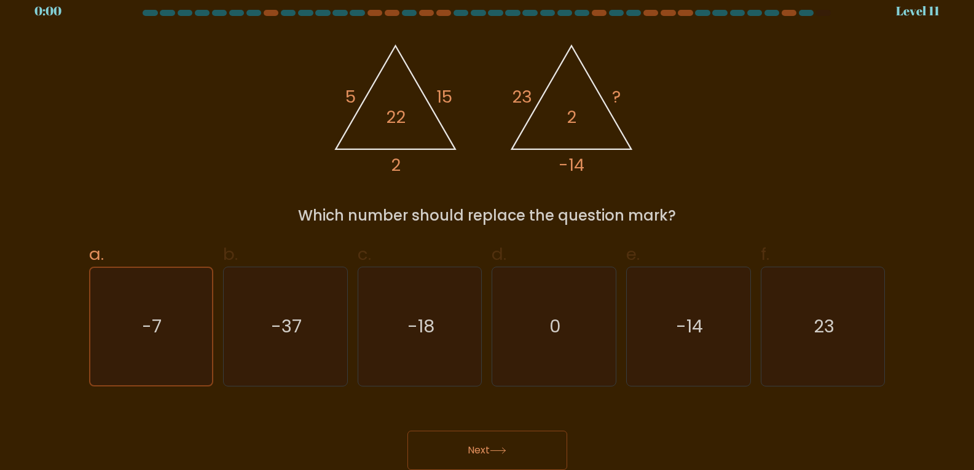
click at [489, 453] on button "Next" at bounding box center [487, 450] width 160 height 39
click at [489, 453] on div "Next" at bounding box center [487, 435] width 811 height 69
click at [489, 455] on div "Next" at bounding box center [487, 435] width 811 height 69
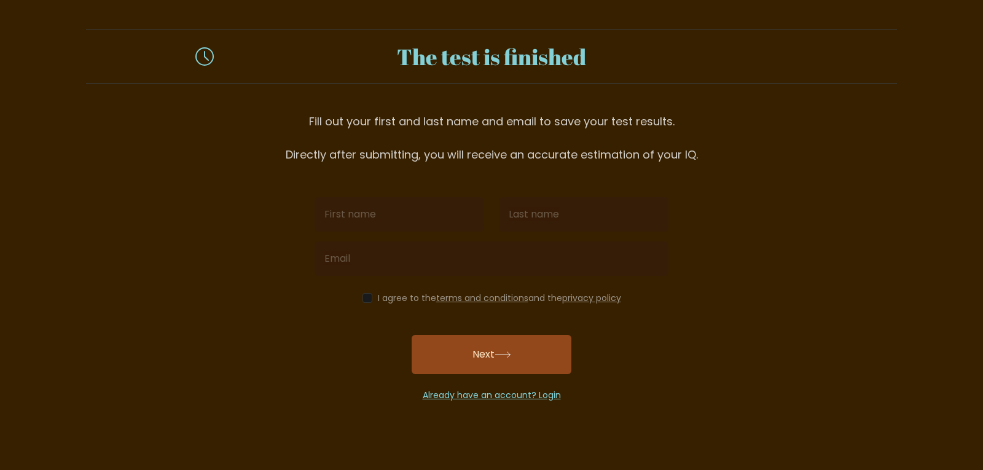
click at [366, 214] on input "text" at bounding box center [400, 214] width 170 height 34
type input "valentine"
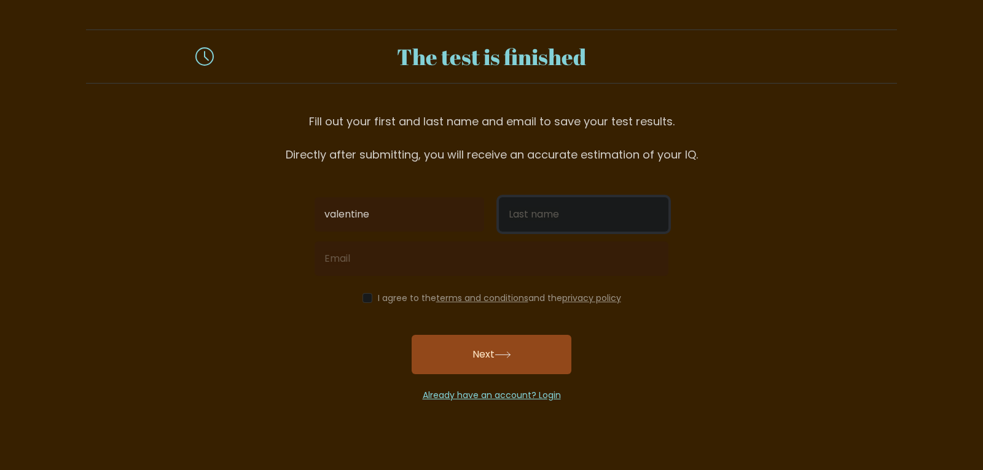
click at [523, 224] on input "text" at bounding box center [584, 214] width 170 height 34
type input "[PERSON_NAME]"
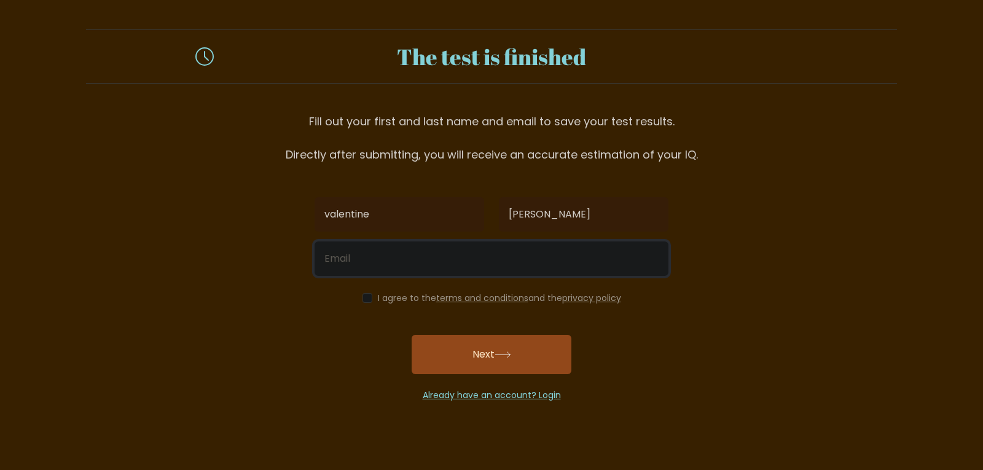
click at [393, 260] on input "email" at bounding box center [492, 258] width 354 height 34
type input "emelievalentine1@gmail.com"
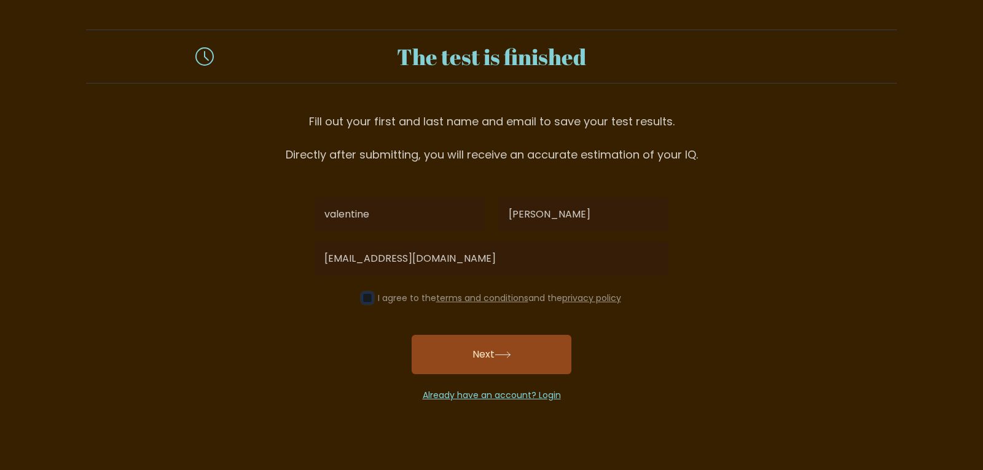
click at [362, 299] on input "checkbox" at bounding box center [367, 298] width 10 height 10
checkbox input "true"
click at [456, 355] on button "Next" at bounding box center [492, 354] width 160 height 39
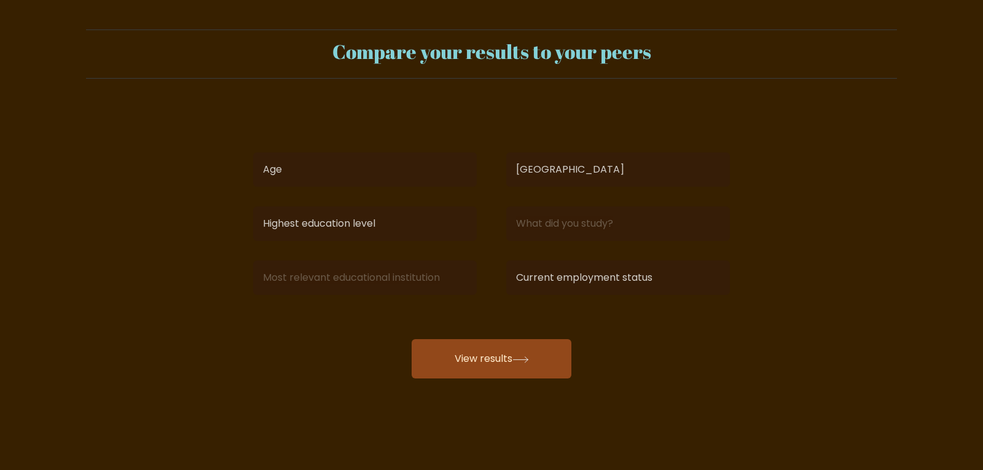
select select "NG"
click at [434, 167] on select "Age Under [DEMOGRAPHIC_DATA] [DEMOGRAPHIC_DATA] [DEMOGRAPHIC_DATA] [DEMOGRAPHIC…" at bounding box center [365, 169] width 224 height 34
select select "25_34"
click at [253, 152] on select "Age Under [DEMOGRAPHIC_DATA] [DEMOGRAPHIC_DATA] [DEMOGRAPHIC_DATA] [DEMOGRAPHIC…" at bounding box center [365, 169] width 224 height 34
click at [407, 213] on select "Highest education level No schooling Primary Lower Secondary Upper Secondary Oc…" at bounding box center [365, 223] width 224 height 34
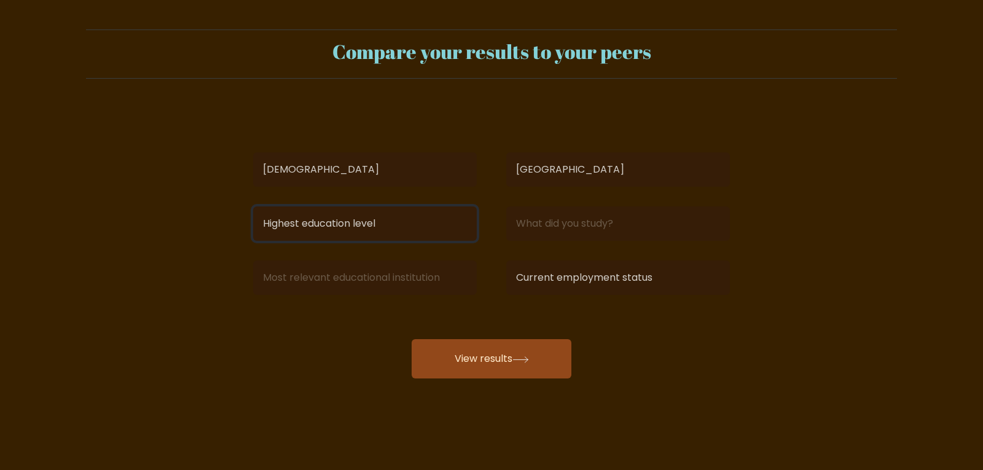
select select "bachelors_degree"
click at [253, 206] on select "Highest education level No schooling Primary Lower Secondary Upper Secondary Oc…" at bounding box center [365, 223] width 224 height 34
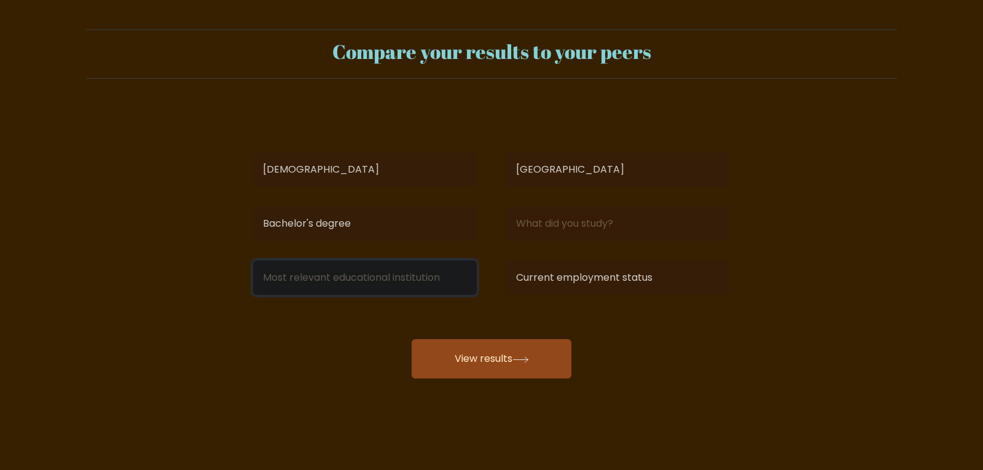
click at [421, 274] on input at bounding box center [365, 277] width 224 height 34
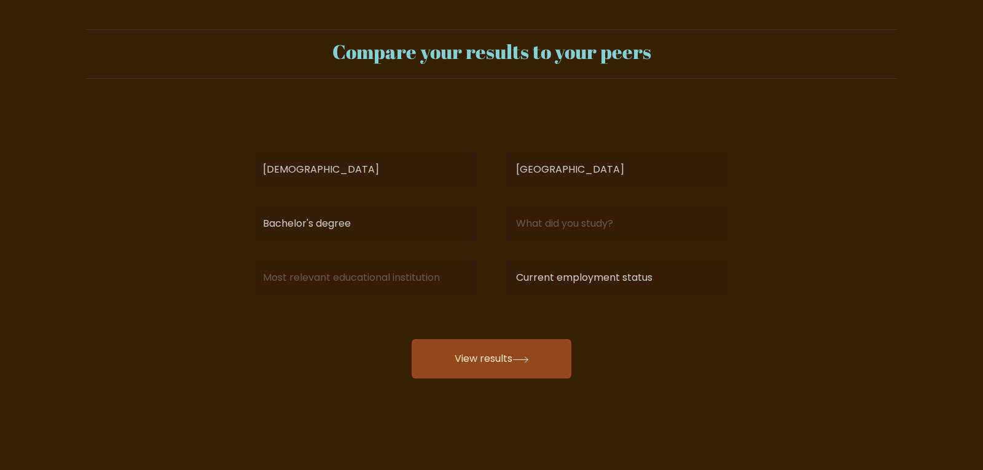
click at [584, 152] on div "Country [GEOGRAPHIC_DATA] [GEOGRAPHIC_DATA] [GEOGRAPHIC_DATA] [US_STATE] [GEOGR…" at bounding box center [617, 169] width 253 height 44
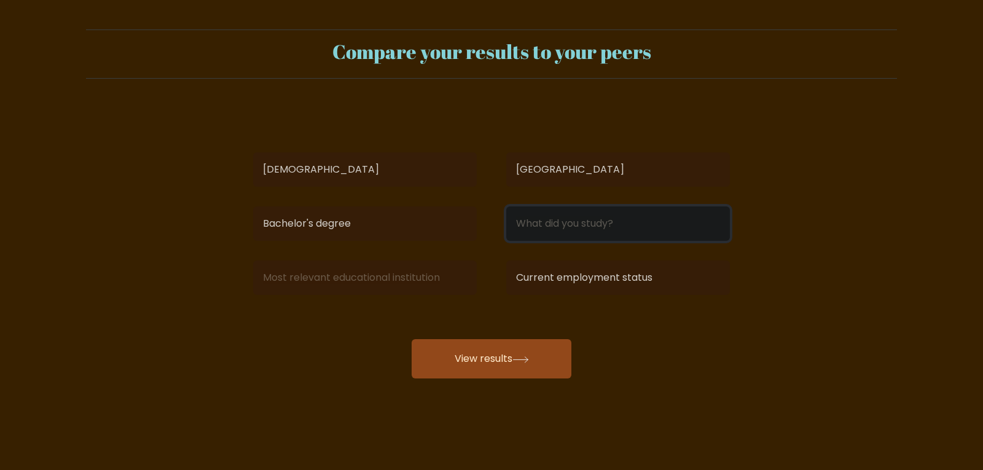
click at [580, 219] on input at bounding box center [618, 223] width 224 height 34
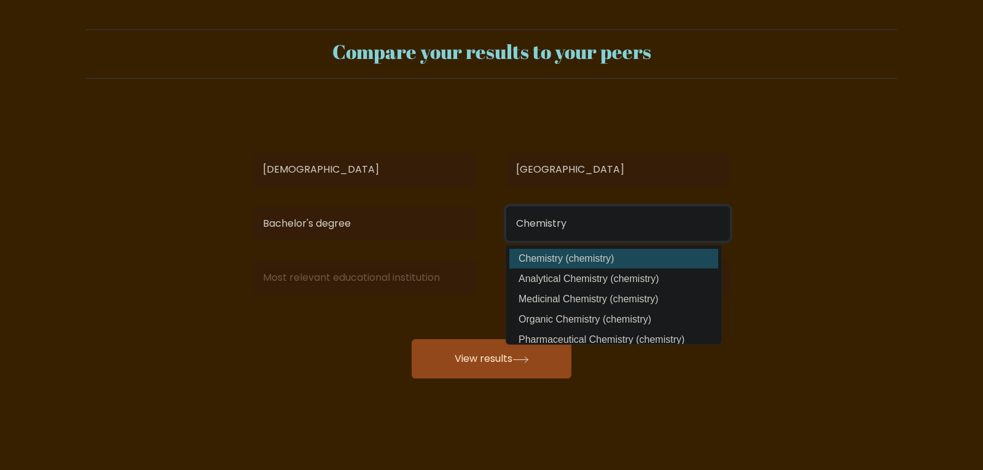
type input "Chemistry"
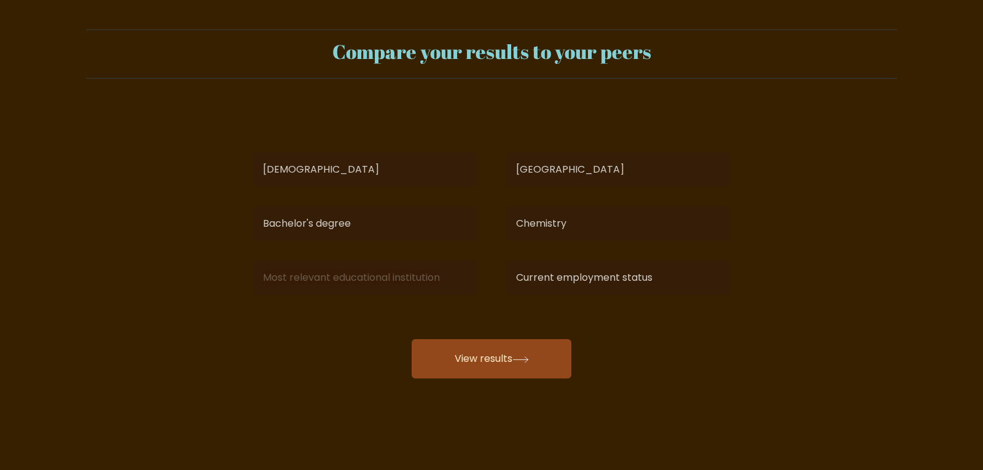
click at [553, 257] on div "[PERSON_NAME] Age Under [DEMOGRAPHIC_DATA] [DEMOGRAPHIC_DATA] [DEMOGRAPHIC_DATA…" at bounding box center [491, 243] width 491 height 270
click at [555, 277] on select "Current employment status Employed Student Retired Other / prefer not to answer" at bounding box center [618, 277] width 224 height 34
select select "other"
click at [506, 260] on select "Current employment status Employed Student Retired Other / prefer not to answer" at bounding box center [618, 277] width 224 height 34
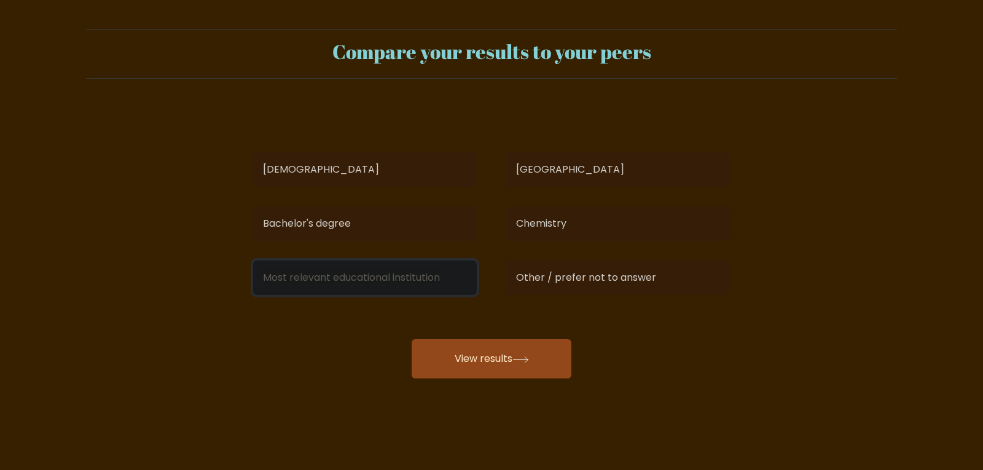
click at [381, 288] on input at bounding box center [365, 277] width 224 height 34
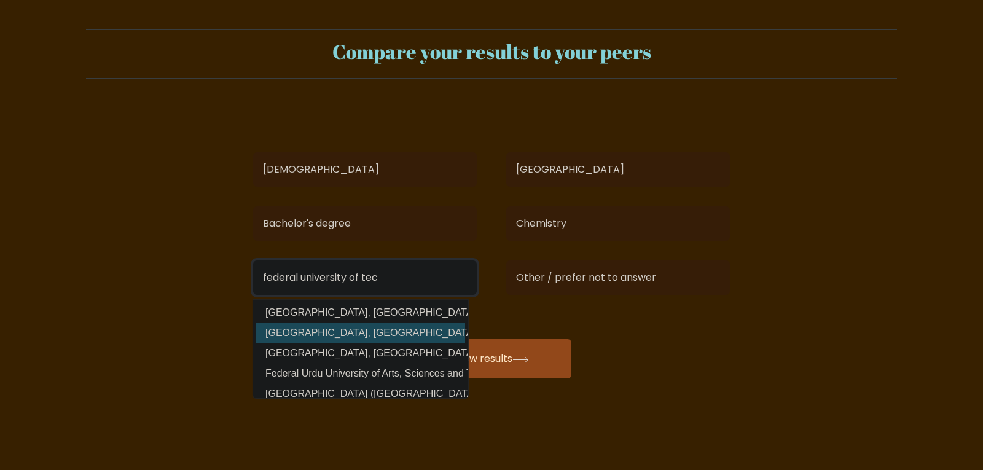
type input "federal university of tec"
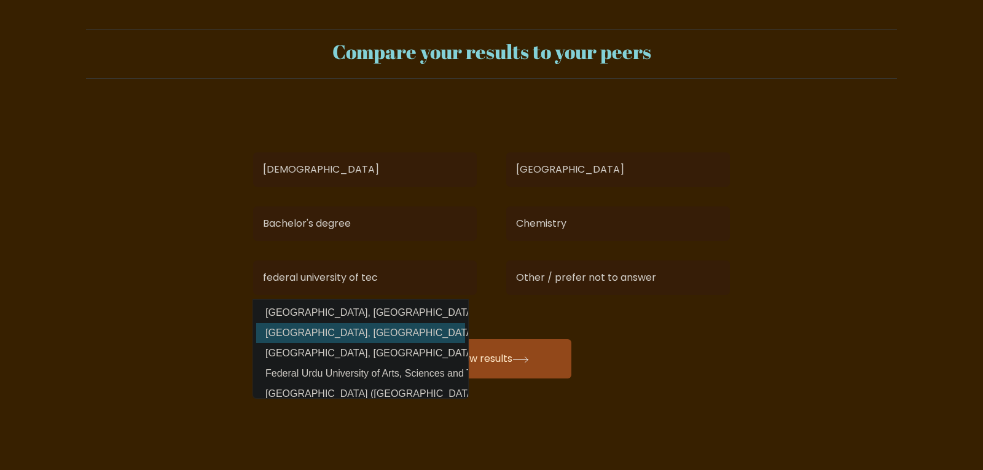
click at [384, 331] on div "valentine okeke Age Under 18 years old 18-24 years old 25-34 years old 35-44 ye…" at bounding box center [491, 243] width 491 height 270
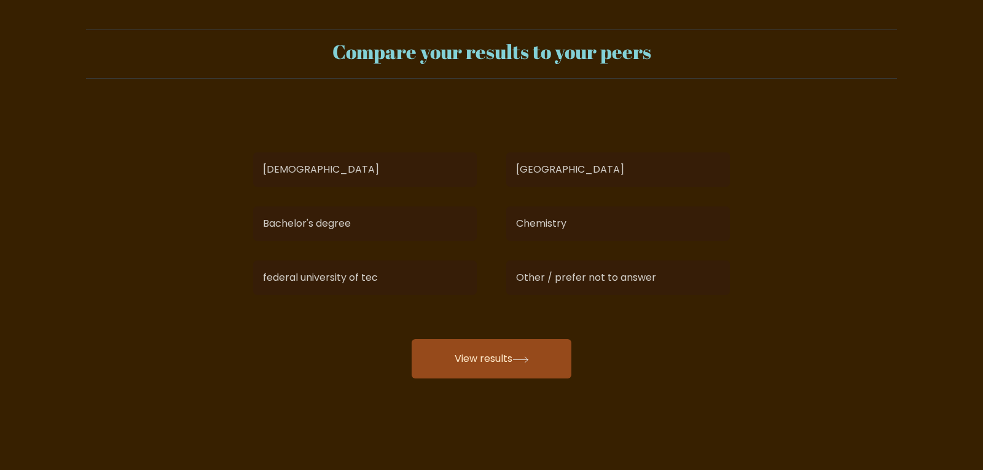
click at [473, 362] on button "View results" at bounding box center [492, 358] width 160 height 39
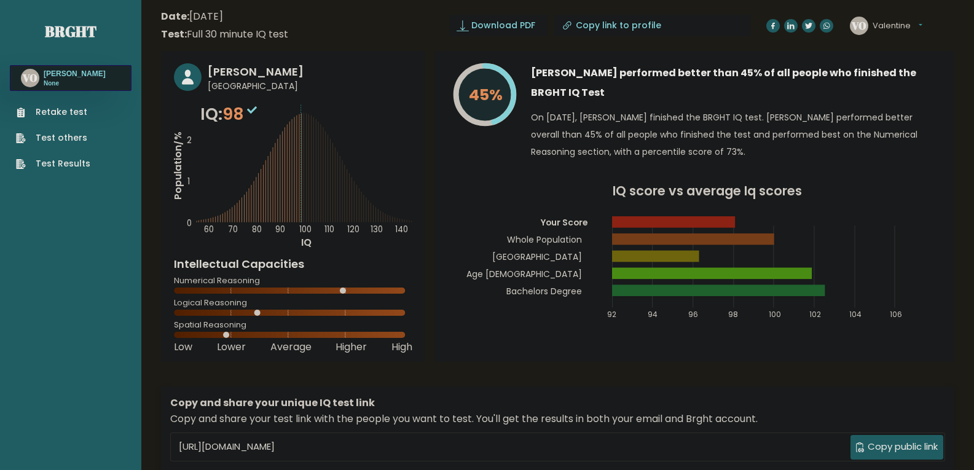
click at [912, 20] on button "Valentine" at bounding box center [897, 26] width 50 height 12
